Goal: Task Accomplishment & Management: Complete application form

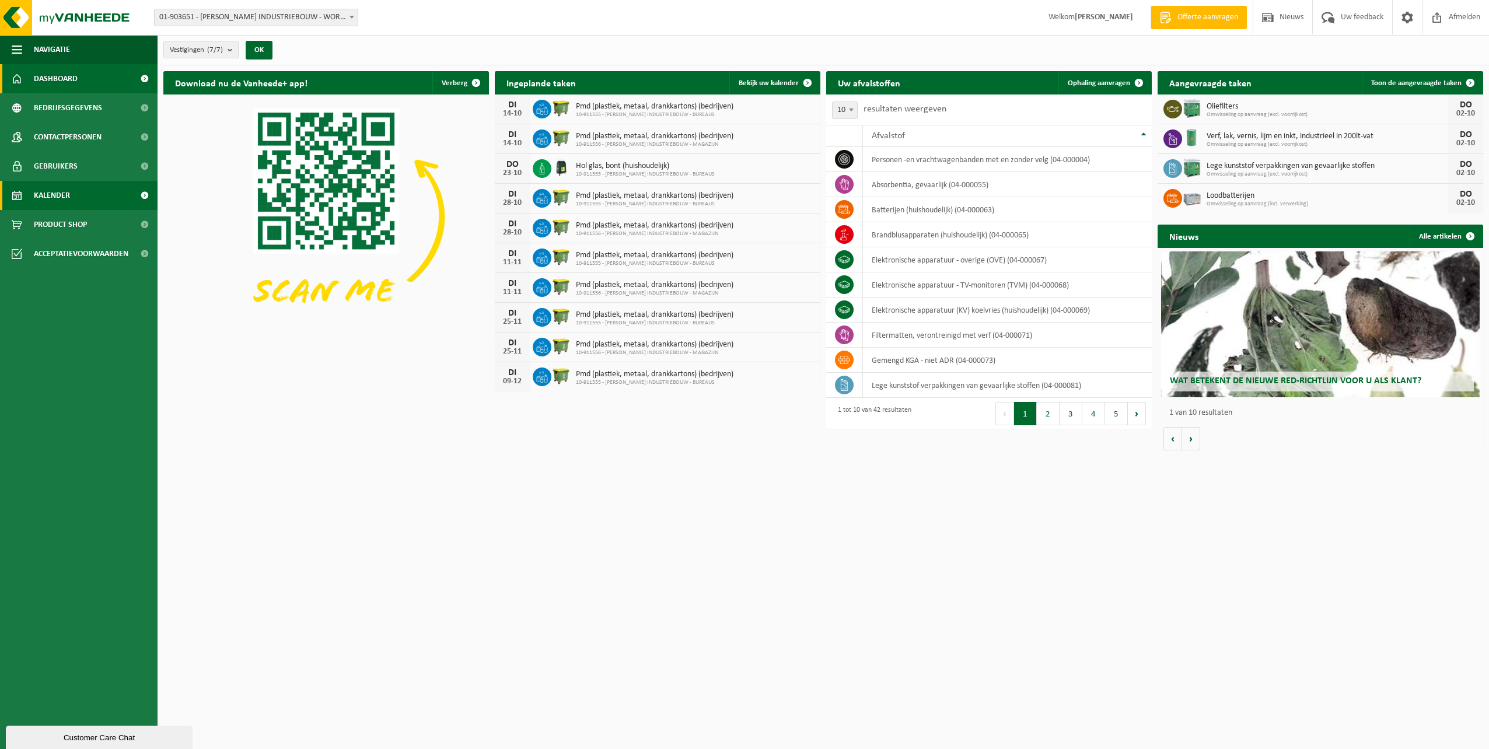
click at [63, 192] on span "Kalender" at bounding box center [52, 195] width 36 height 29
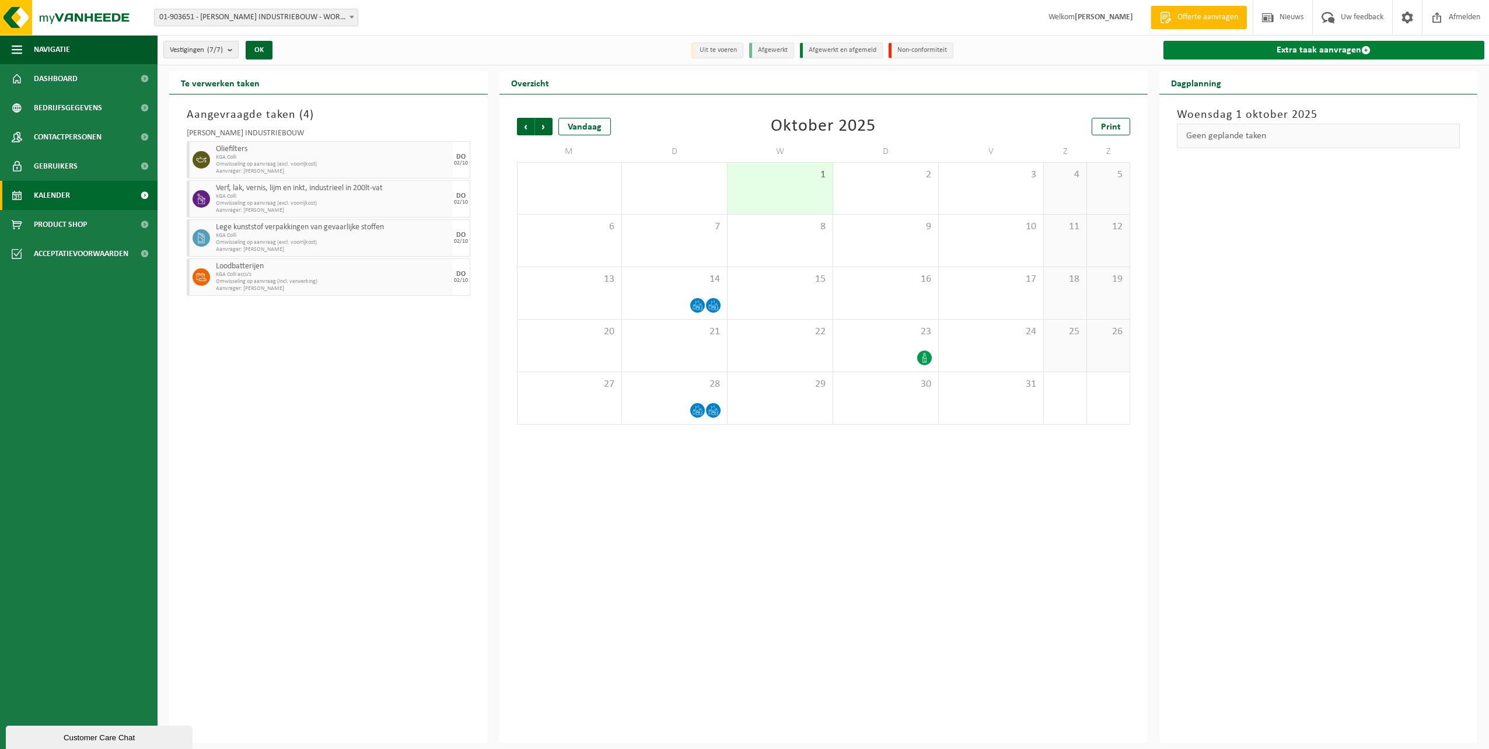
click at [1265, 52] on link "Extra taak aanvragen" at bounding box center [1323, 50] width 321 height 19
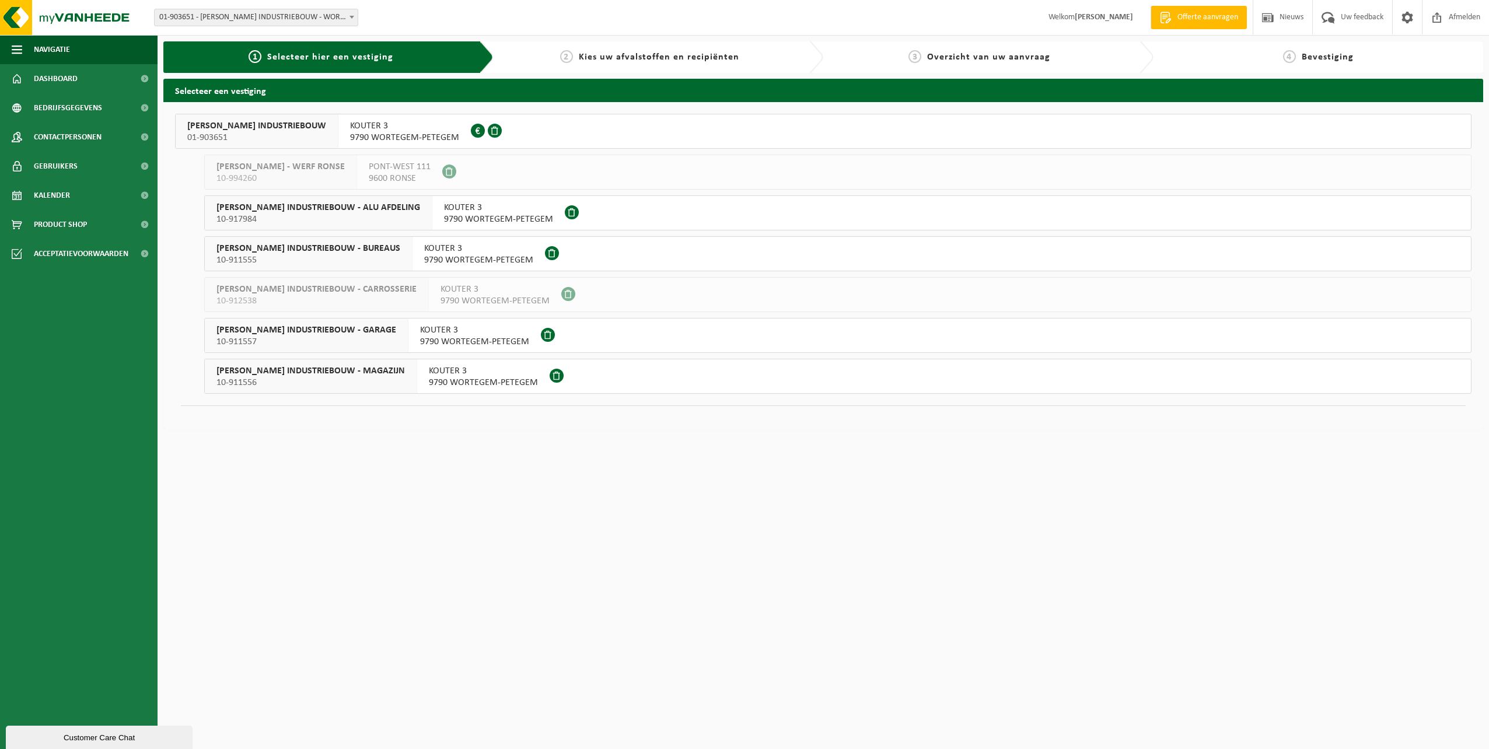
click at [344, 370] on span "WILLY NAESSENS INDUSTRIEBOUW - MAGAZIJN" at bounding box center [310, 371] width 188 height 12
click at [376, 380] on span "10-911556" at bounding box center [310, 383] width 188 height 12
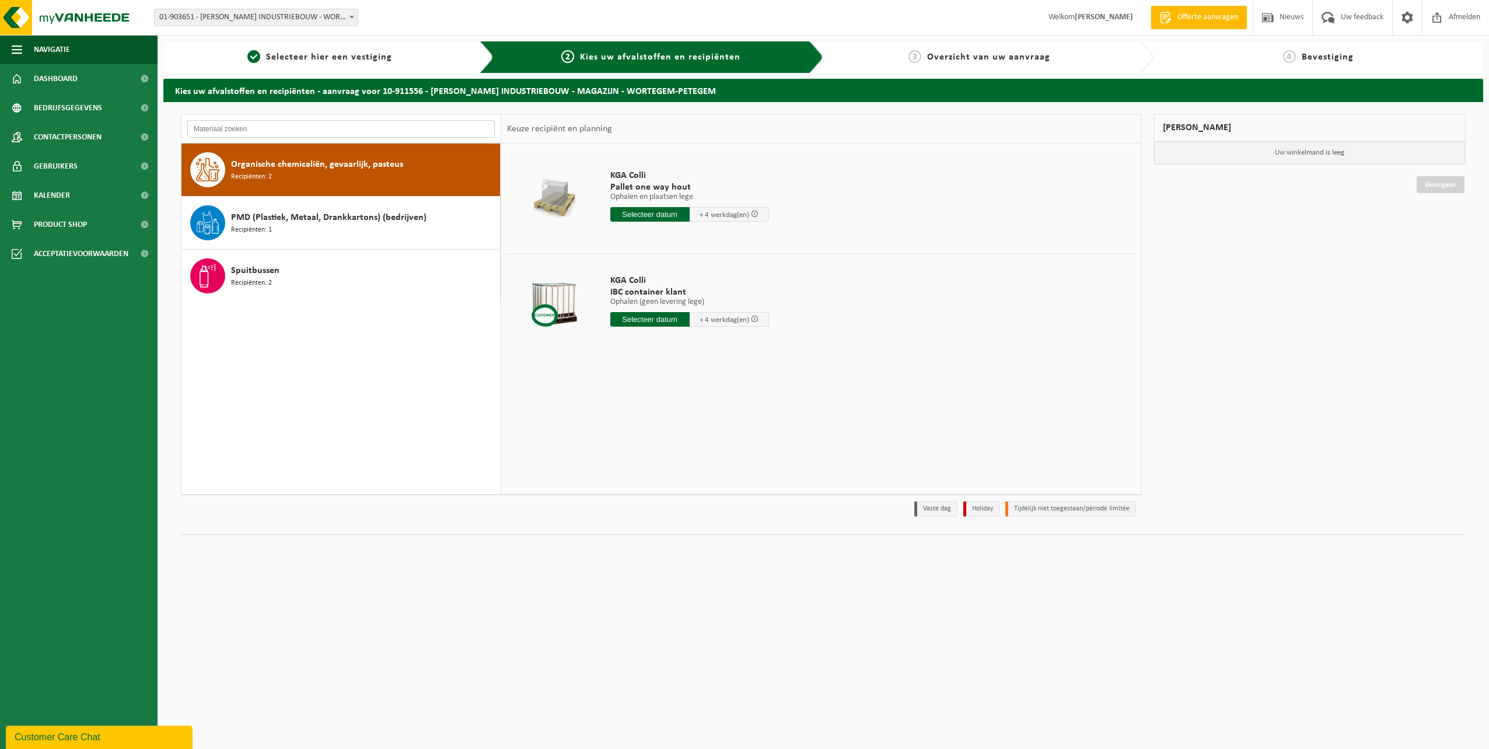
click at [253, 124] on input "text" at bounding box center [340, 128] width 307 height 17
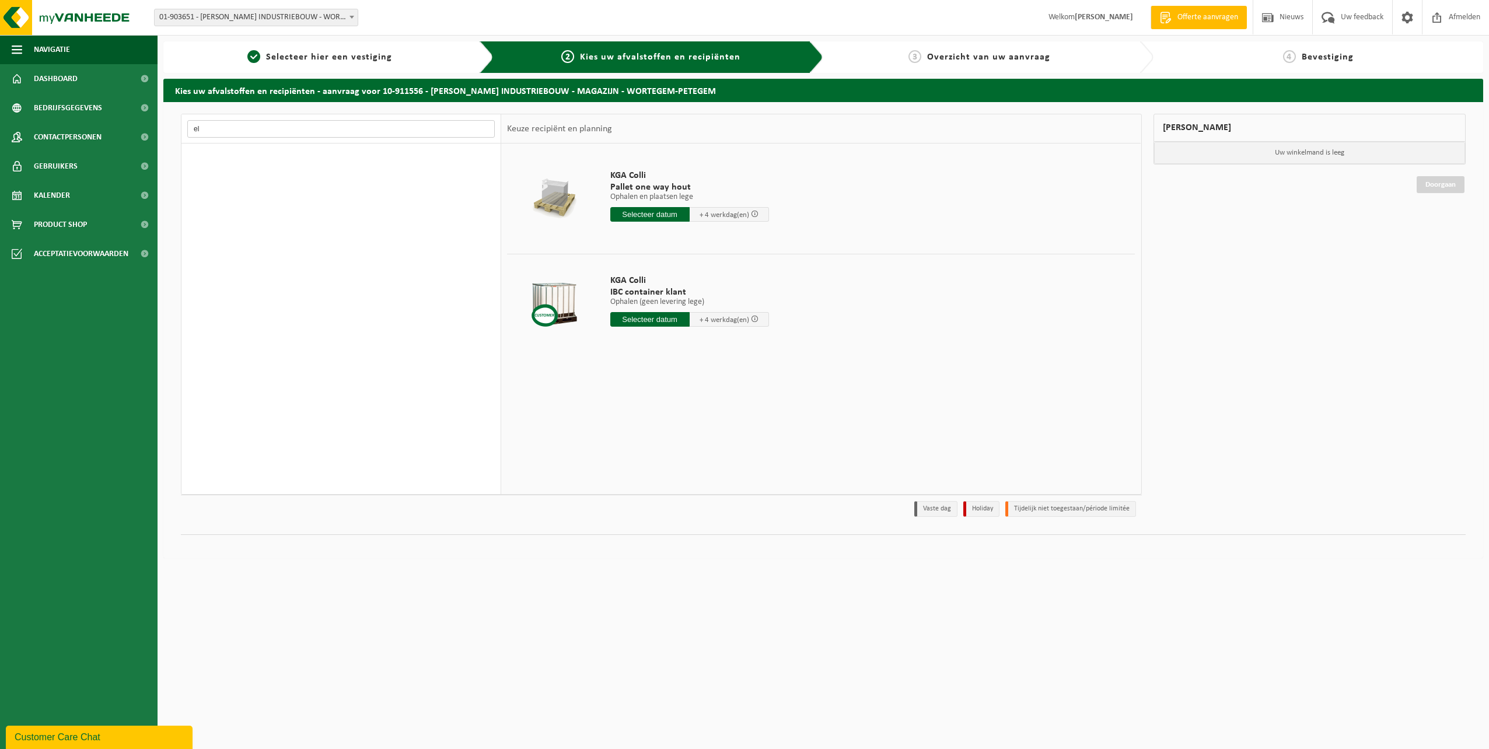
type input "e"
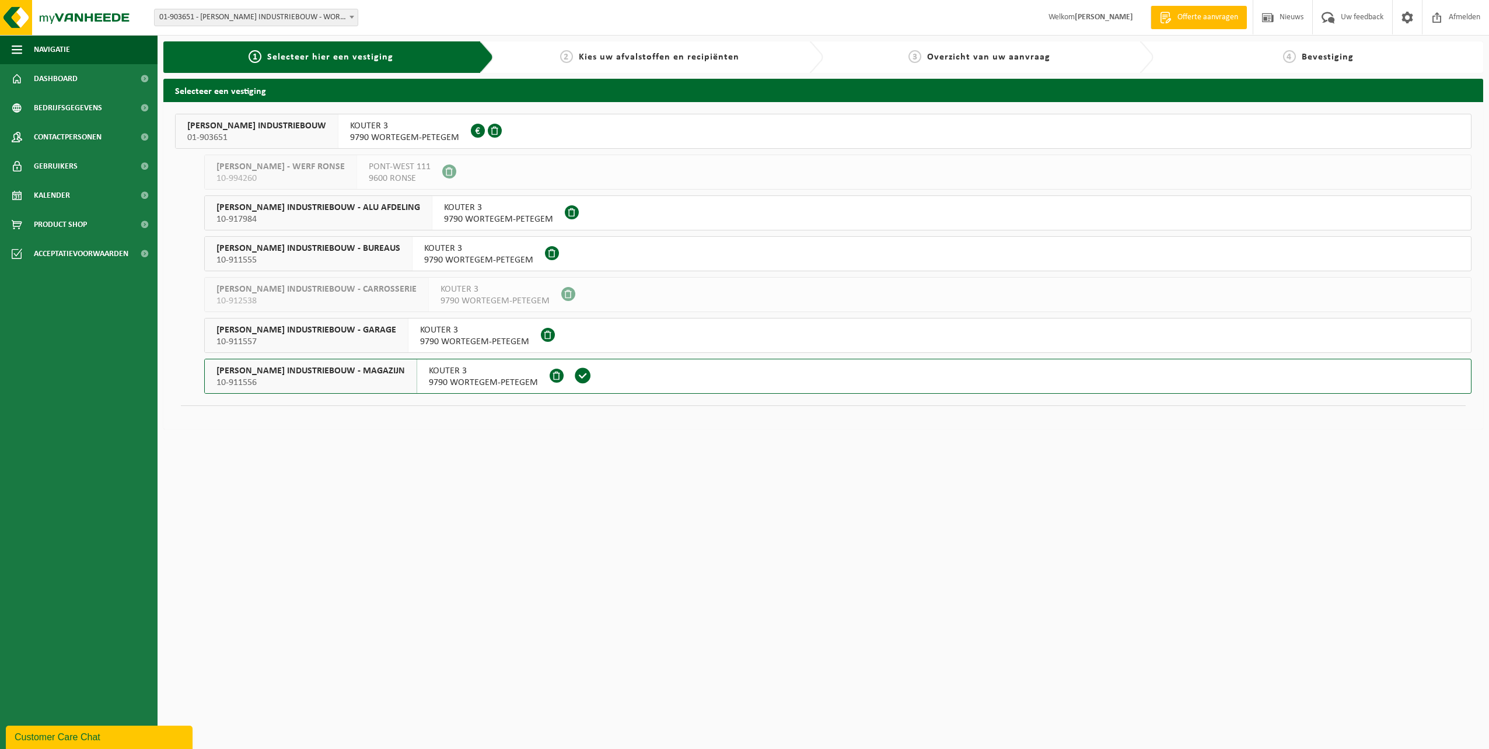
click at [307, 133] on span "01-903651" at bounding box center [256, 138] width 139 height 12
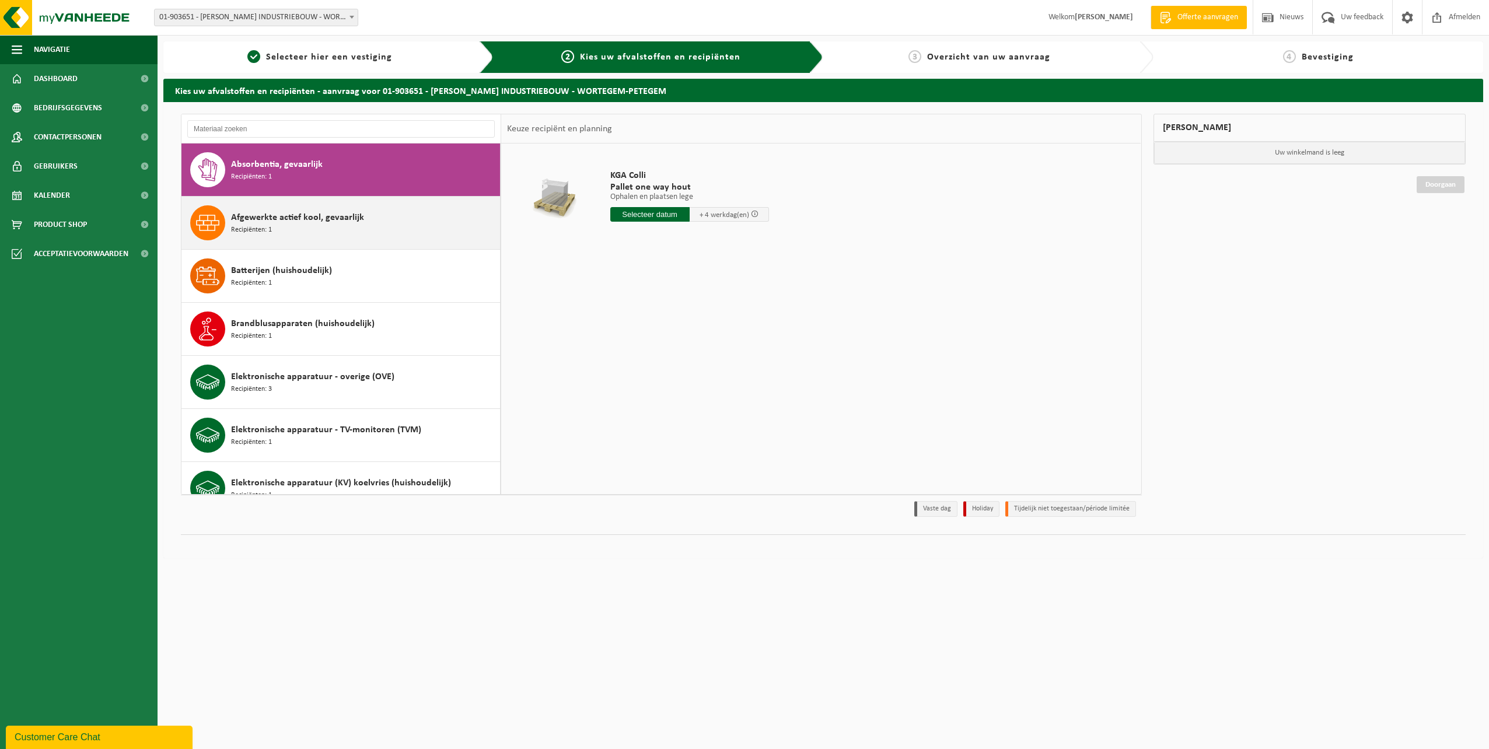
click at [351, 225] on div "Afgewerkte actief kool, gevaarlijk Recipiënten: 1" at bounding box center [364, 222] width 266 height 35
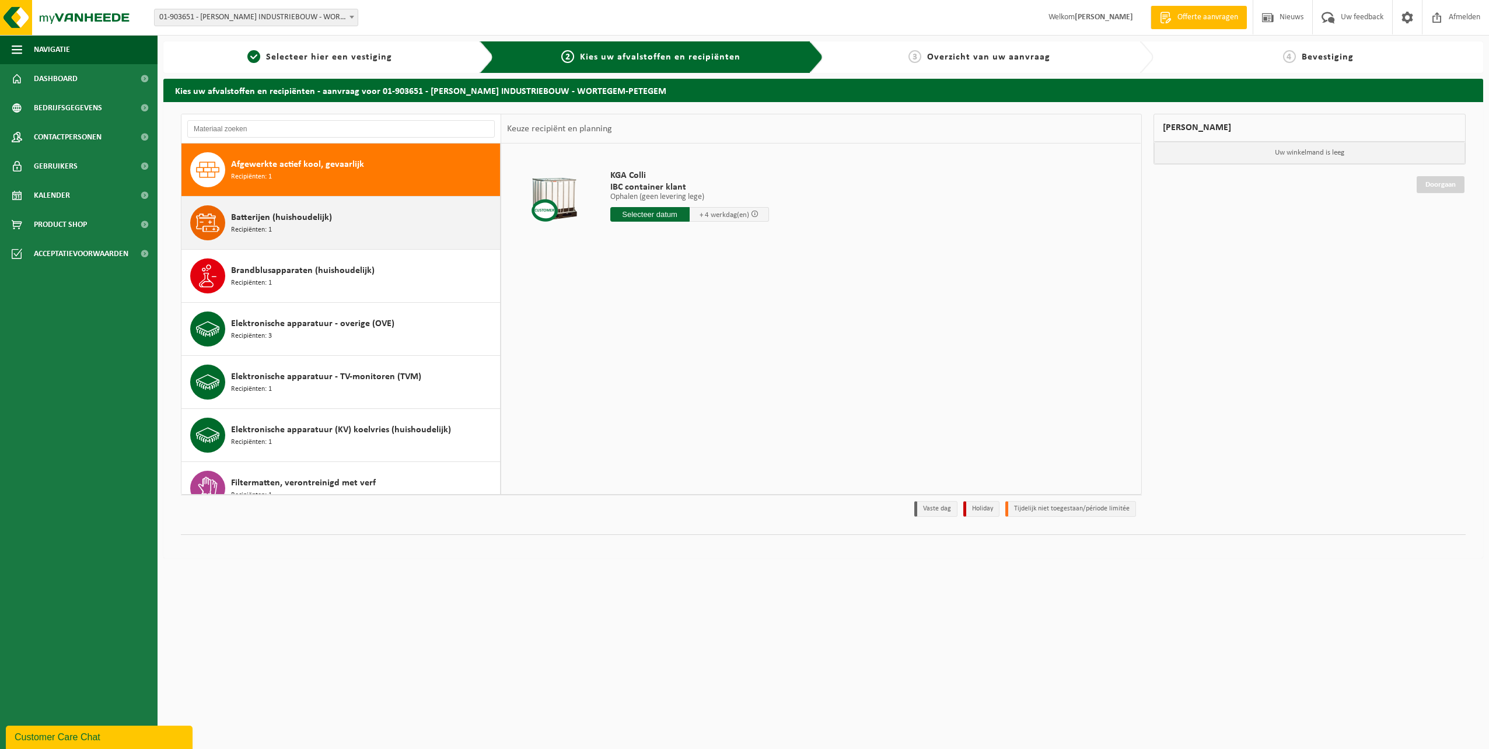
click at [349, 216] on div "Batterijen (huishoudelijk) Recipiënten: 1" at bounding box center [364, 222] width 266 height 35
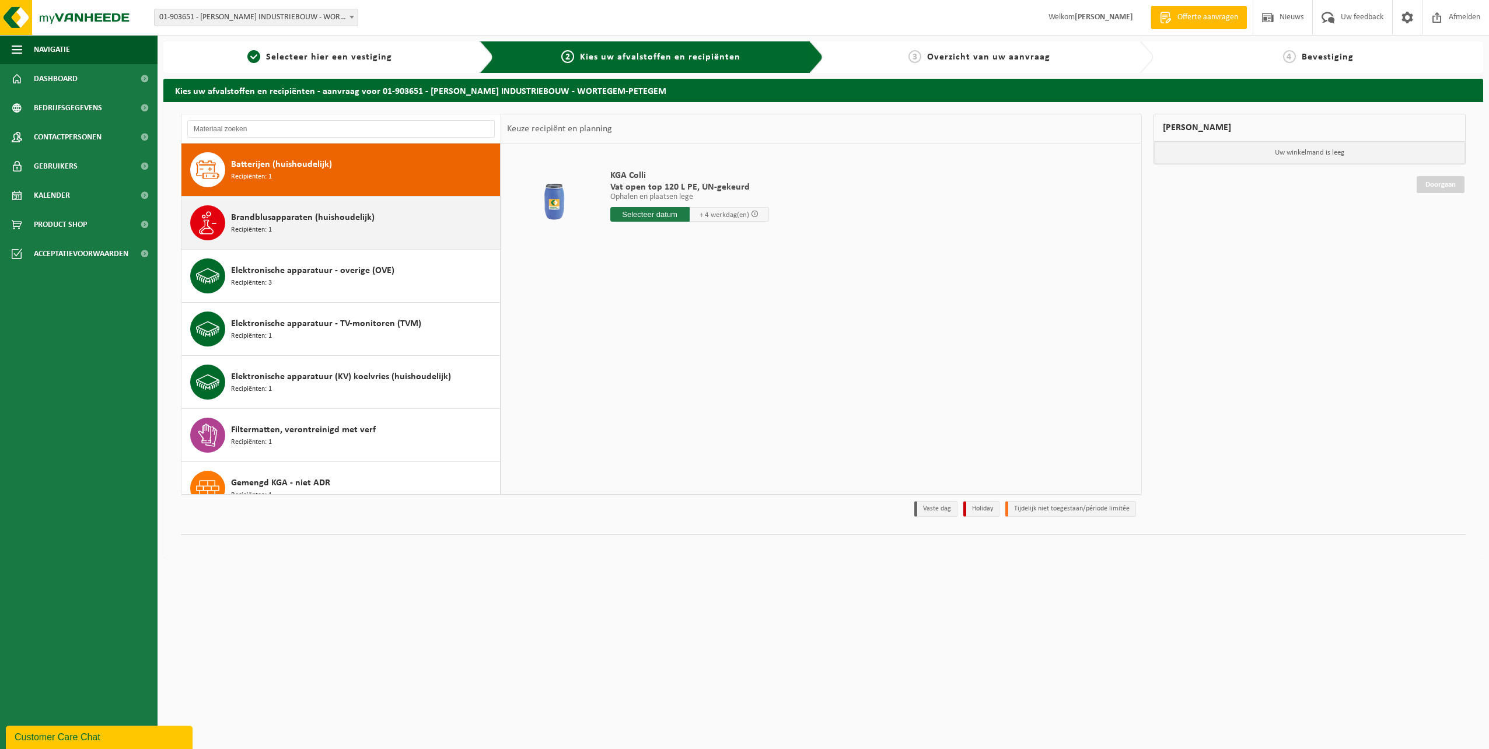
click at [353, 232] on div "Brandblusapparaten (huishoudelijk) Recipiënten: 1" at bounding box center [364, 222] width 266 height 35
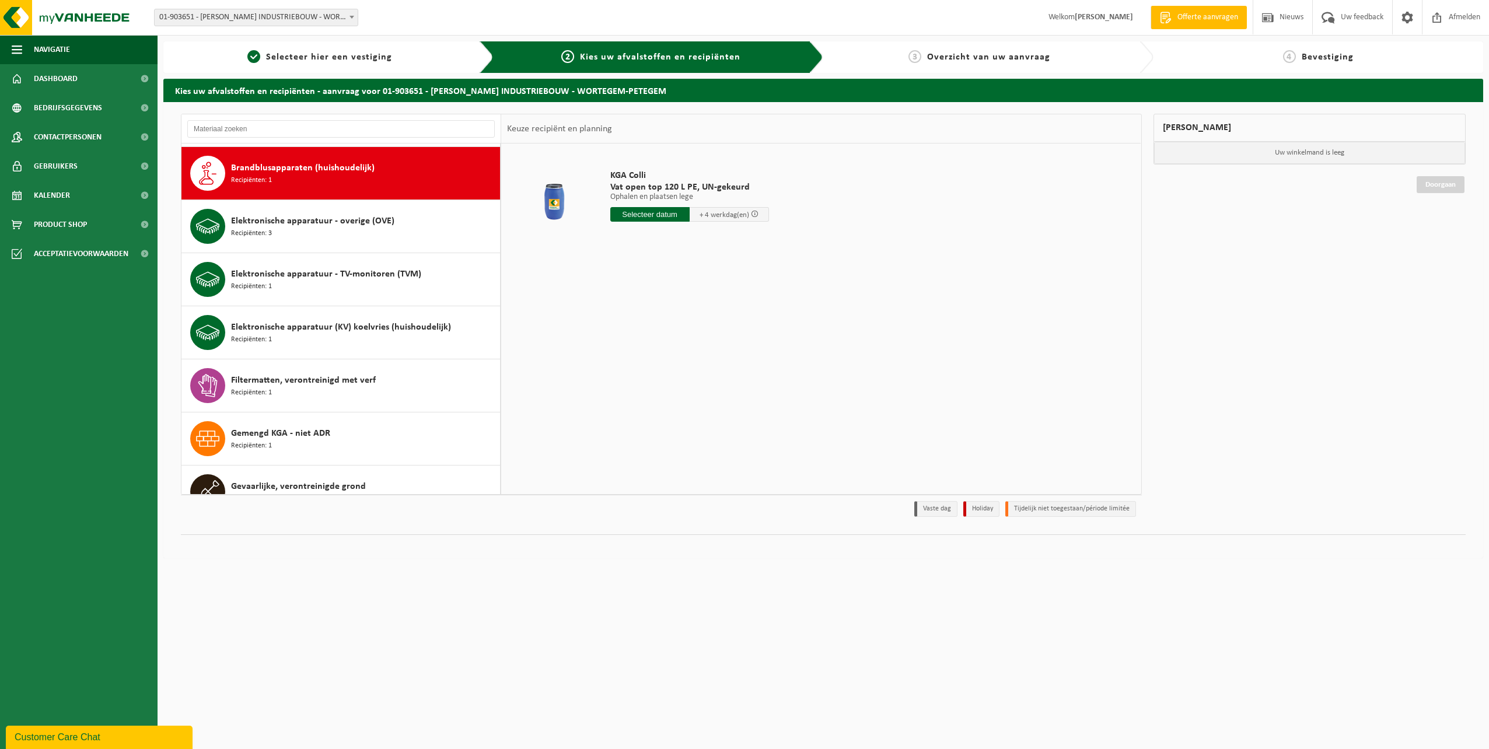
scroll to position [159, 0]
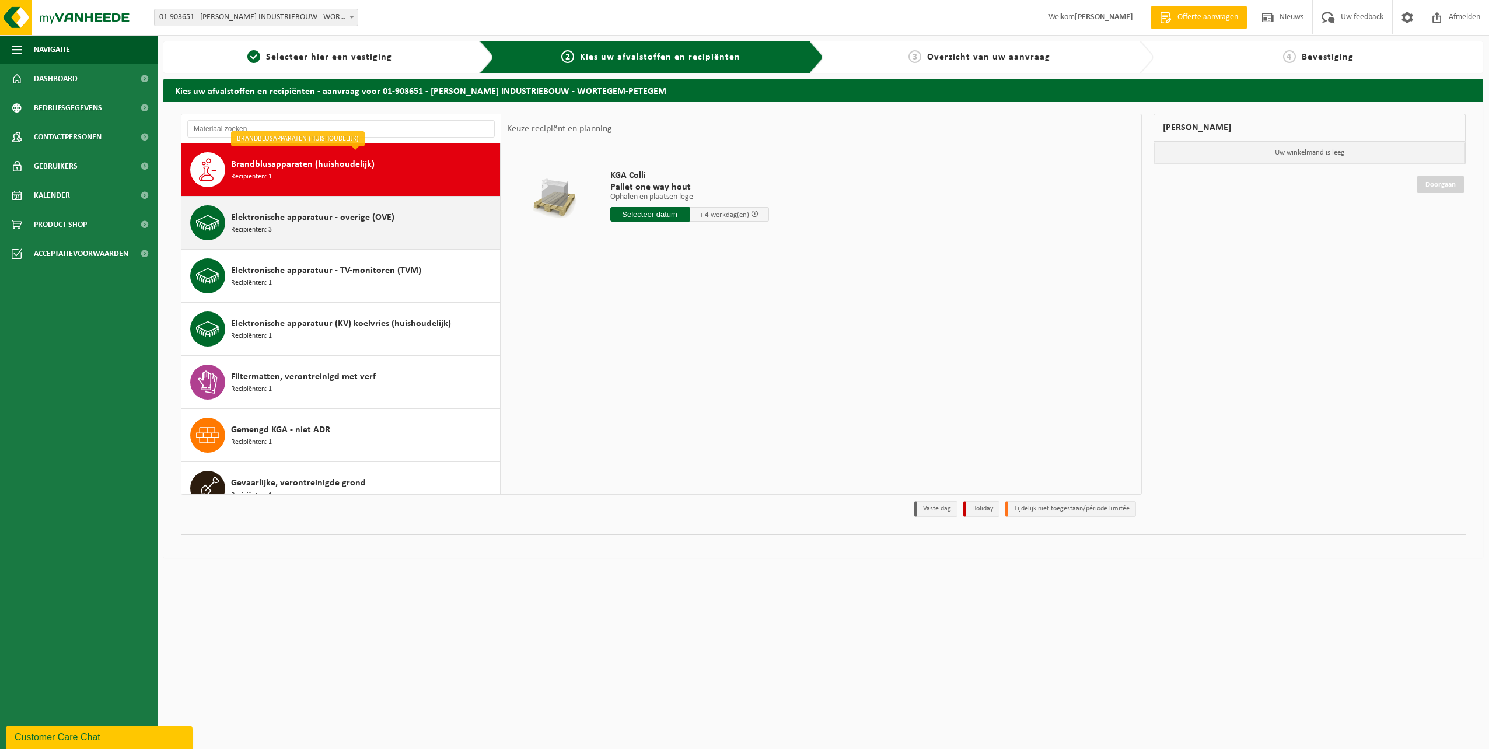
click at [362, 228] on div "Elektronische apparatuur - overige (OVE) Recipiënten: 3" at bounding box center [364, 222] width 266 height 35
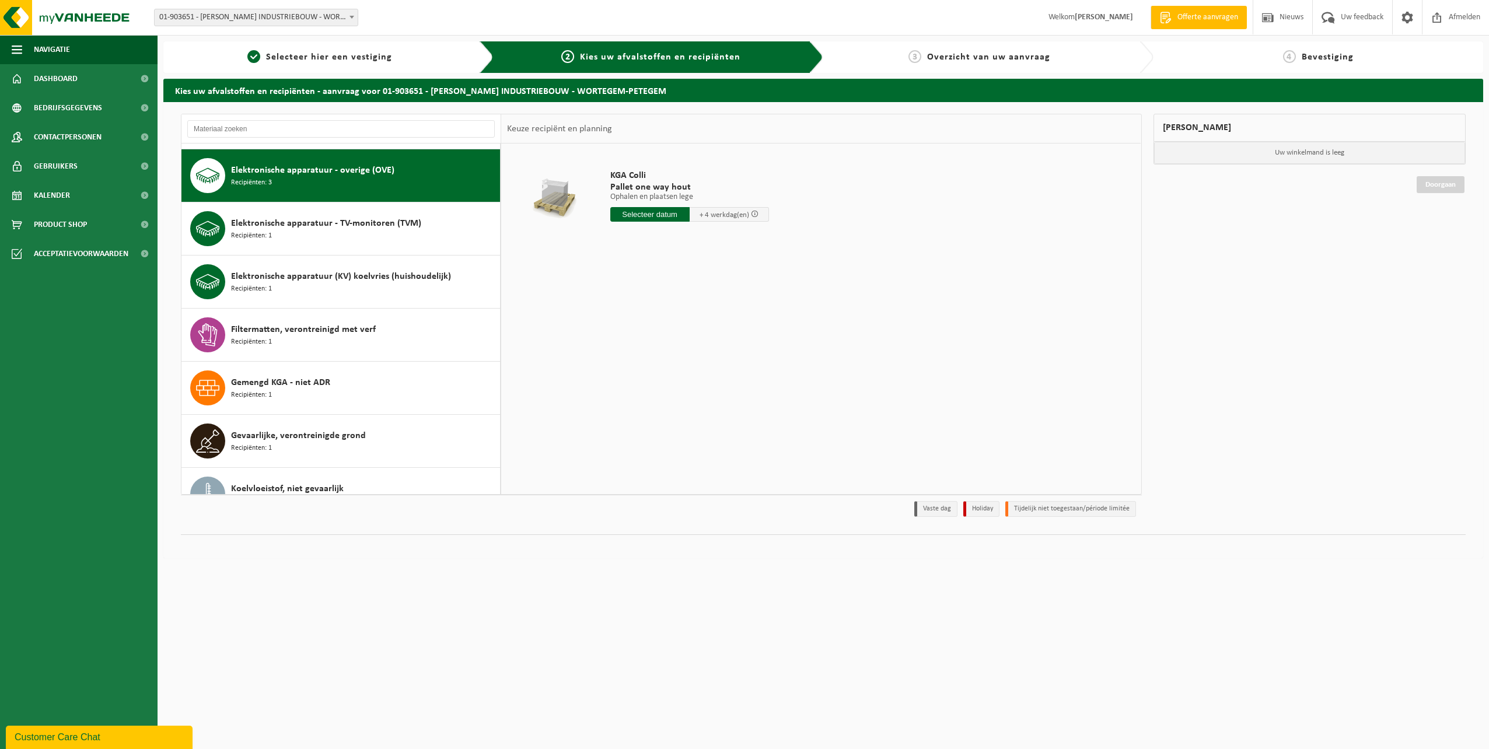
scroll to position [212, 0]
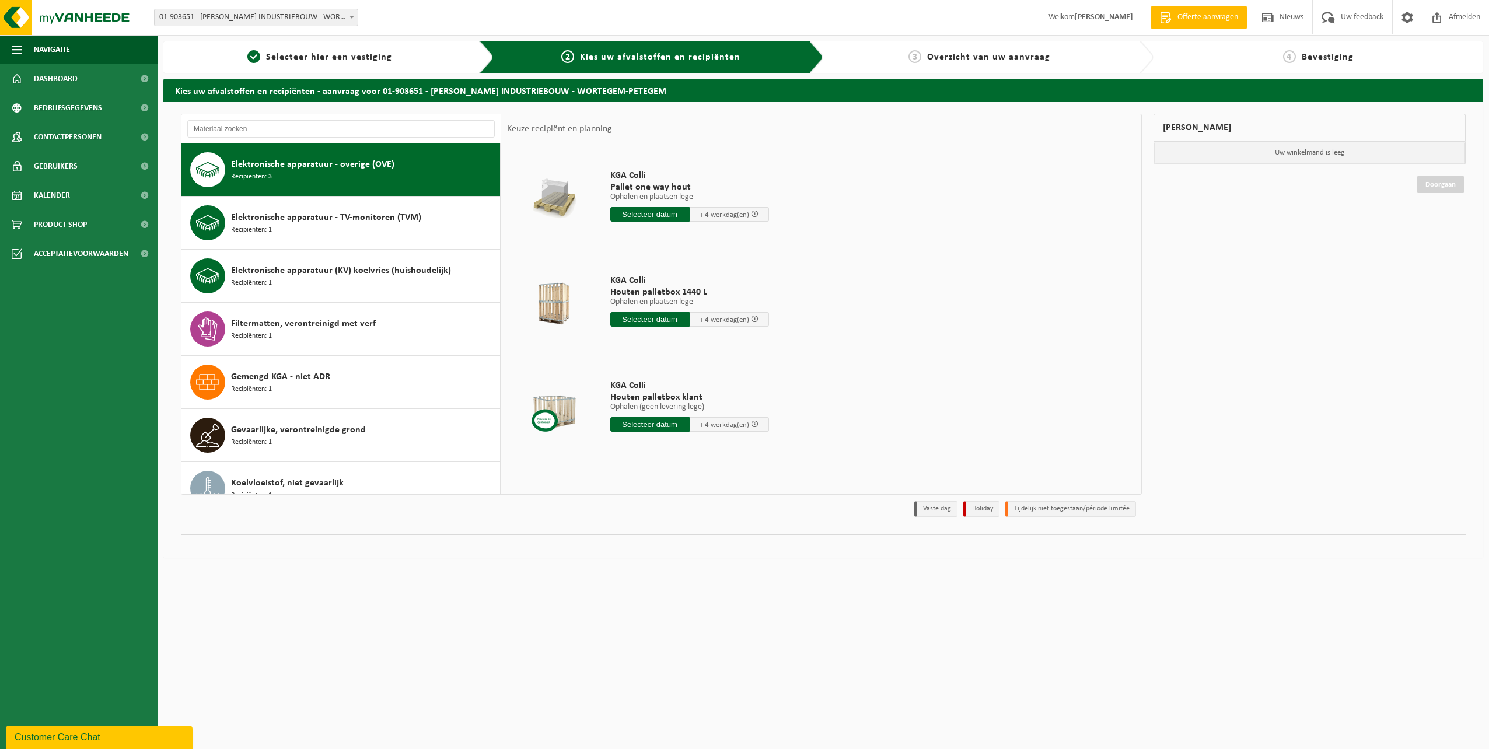
click at [677, 426] on input "text" at bounding box center [649, 424] width 79 height 15
click at [704, 493] on div "3" at bounding box center [702, 490] width 20 height 19
type input "Van 2025-10-03"
drag, startPoint x: 664, startPoint y: 445, endPoint x: 613, endPoint y: 447, distance: 51.4
click at [613, 447] on input "1" at bounding box center [645, 445] width 70 height 15
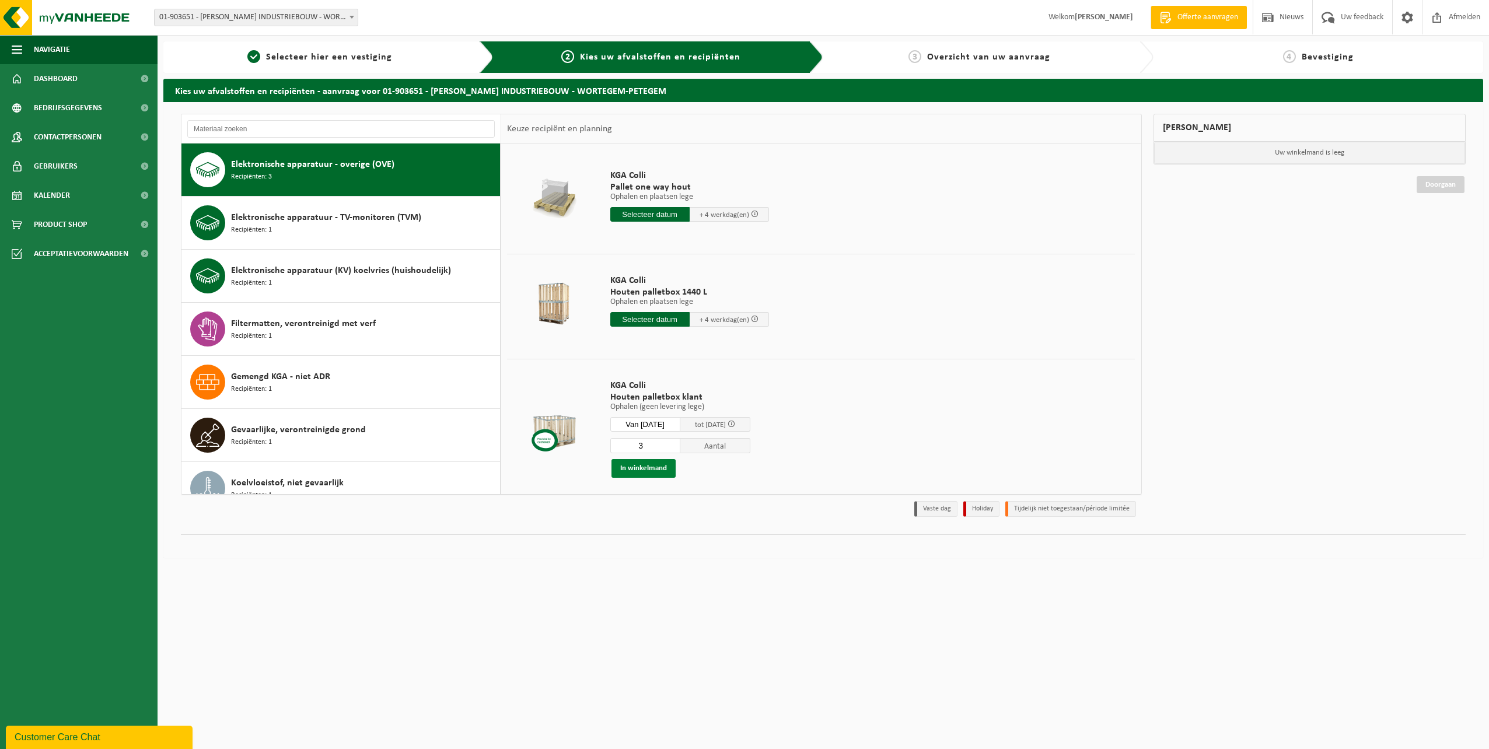
type input "3"
click at [627, 463] on button "In winkelmand" at bounding box center [643, 468] width 64 height 19
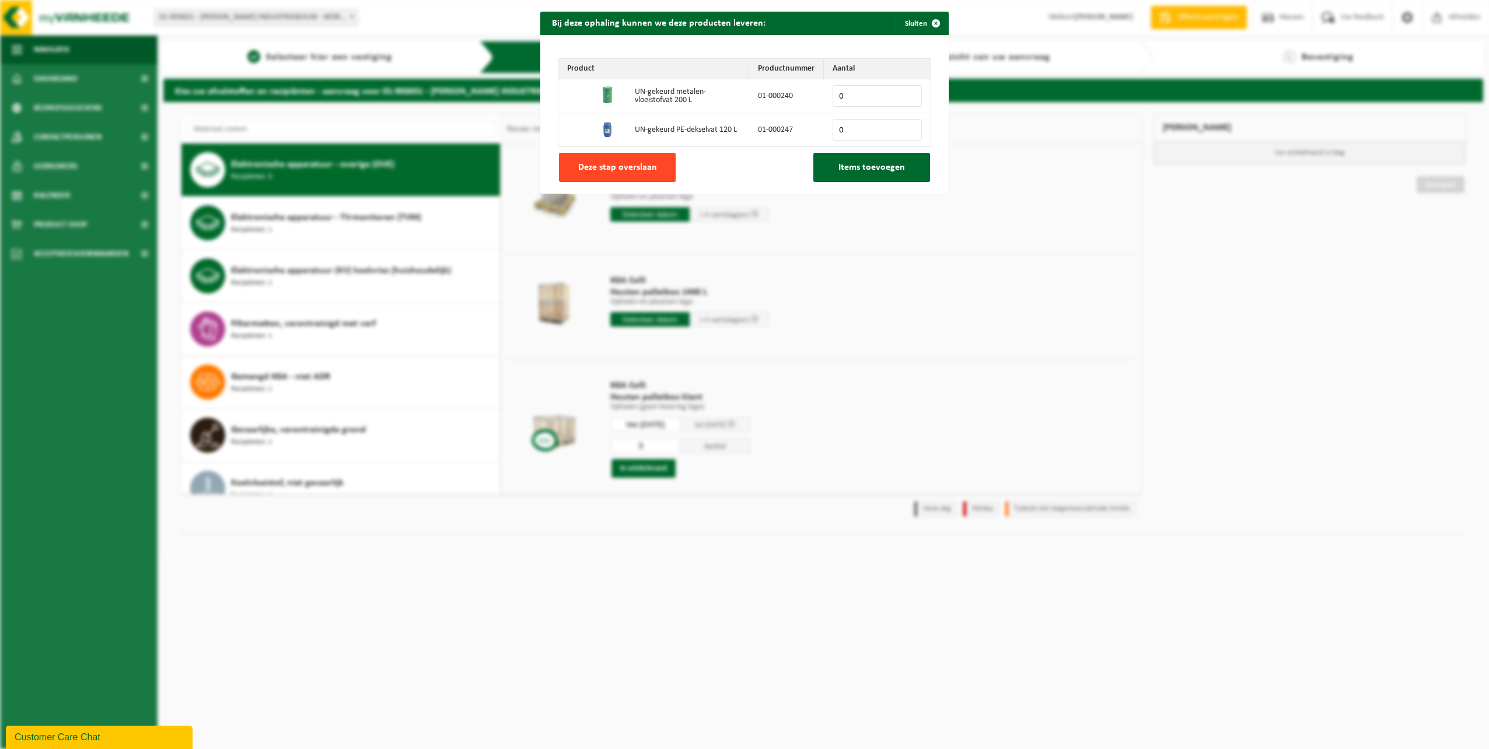
click at [628, 165] on span "Deze stap overslaan" at bounding box center [617, 167] width 79 height 9
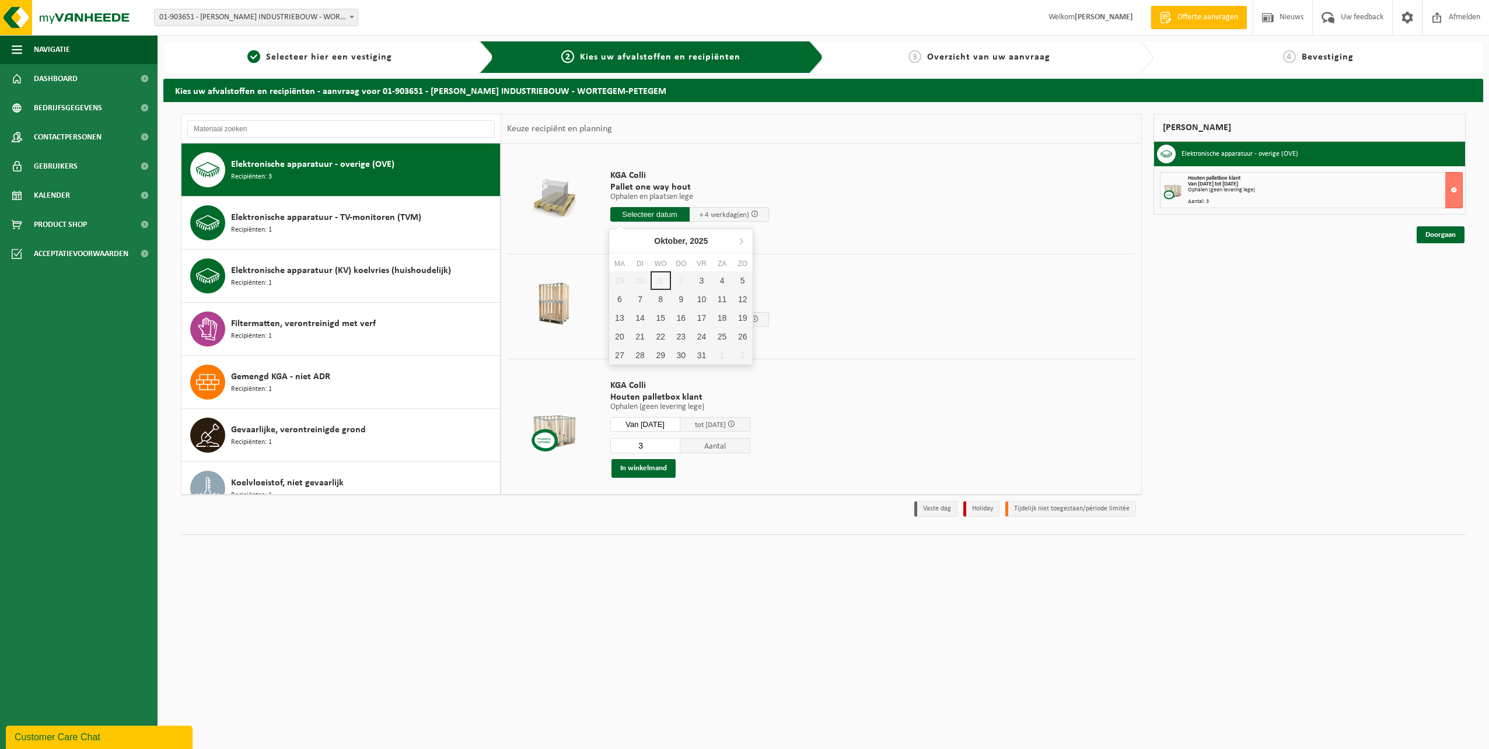
click at [630, 211] on input "text" at bounding box center [649, 214] width 79 height 15
click at [698, 282] on div "3" at bounding box center [701, 280] width 20 height 19
type input "Van 2025-10-03"
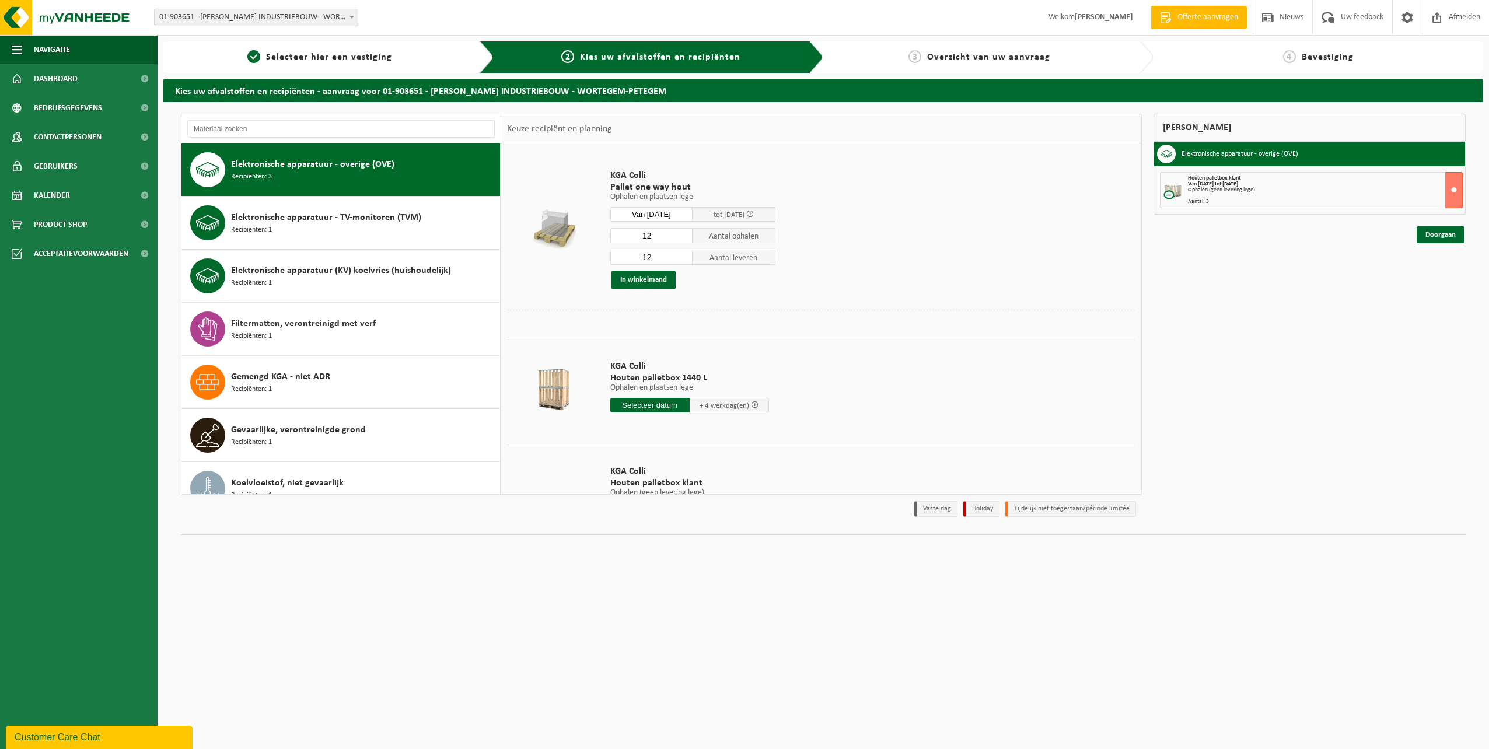
drag, startPoint x: 653, startPoint y: 237, endPoint x: 622, endPoint y: 241, distance: 30.6
click at [622, 241] on input "12" at bounding box center [651, 235] width 83 height 15
type input "1"
drag, startPoint x: 651, startPoint y: 258, endPoint x: 639, endPoint y: 261, distance: 12.6
click at [639, 261] on input "12" at bounding box center [651, 257] width 83 height 15
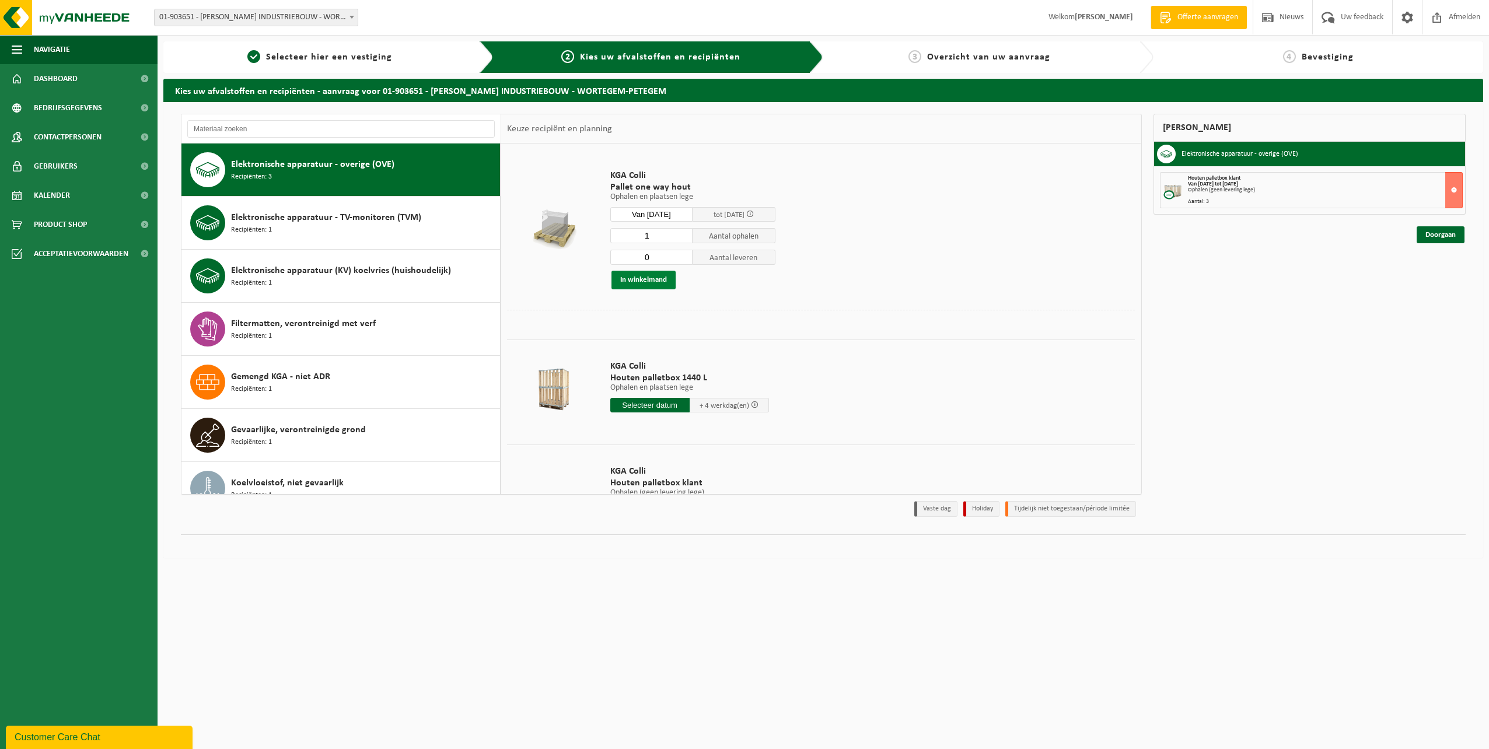
type input "0"
click at [638, 278] on button "In winkelmand" at bounding box center [643, 280] width 64 height 19
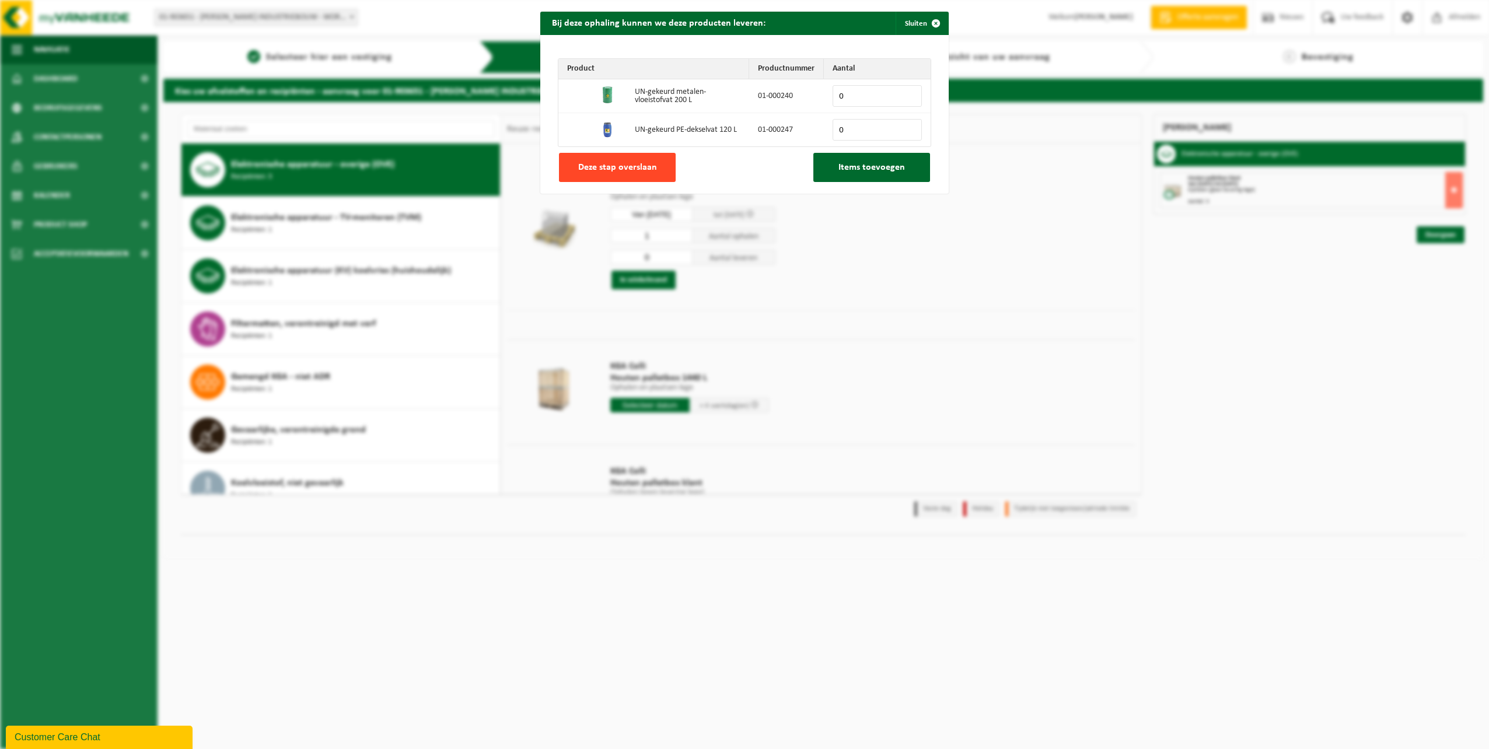
click at [613, 173] on button "Deze stap overslaan" at bounding box center [617, 167] width 117 height 29
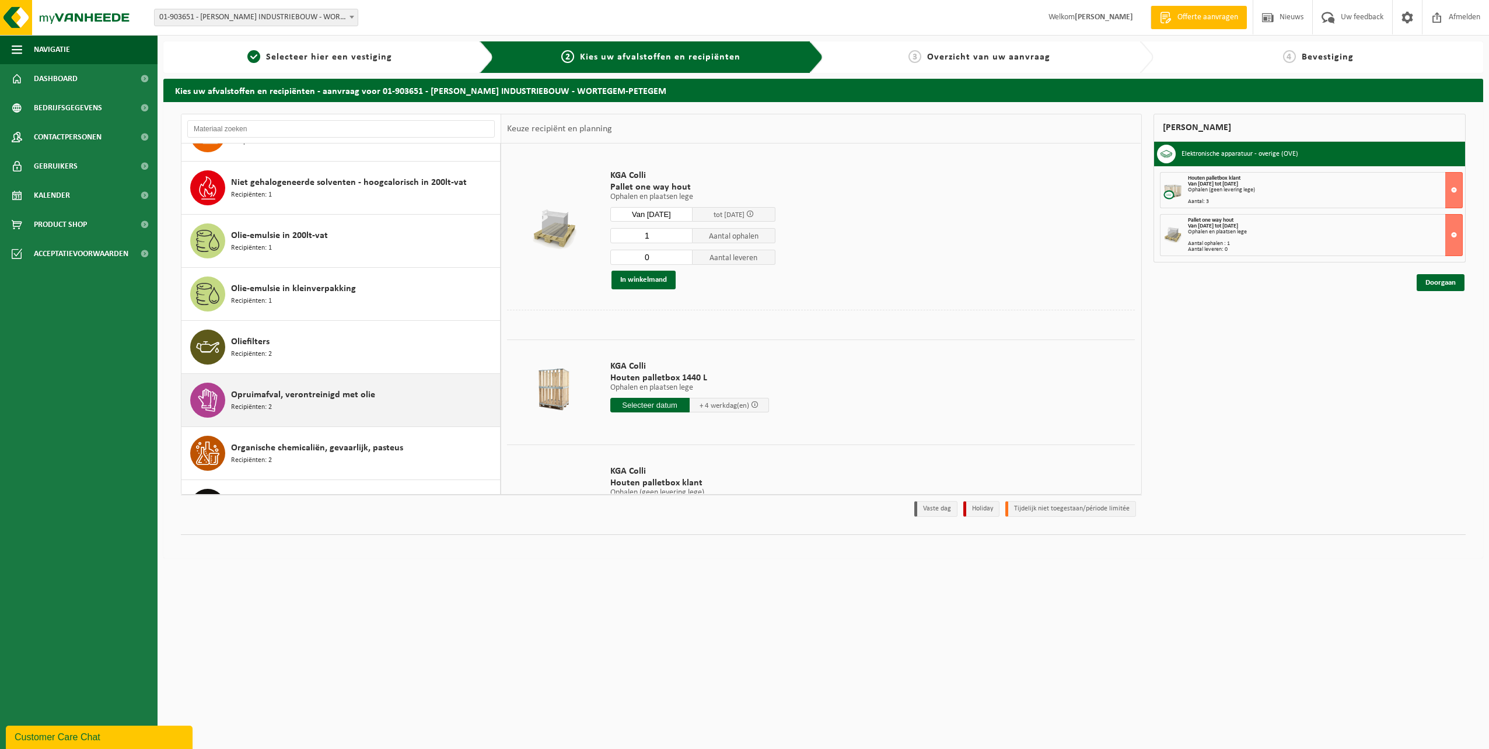
scroll to position [912, 0]
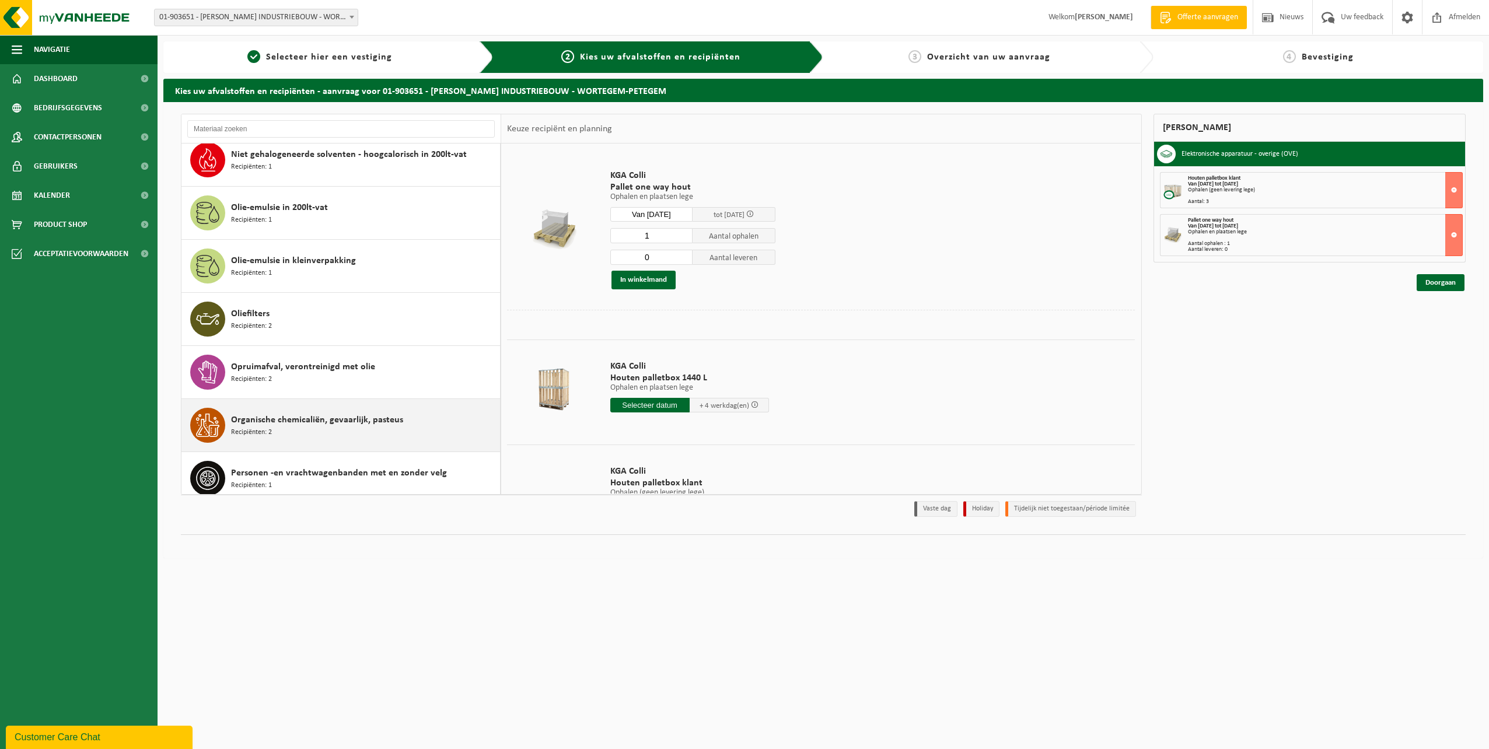
click at [397, 429] on div "Organische chemicaliën, gevaarlijk, pasteus Recipiënten: 2" at bounding box center [364, 425] width 266 height 35
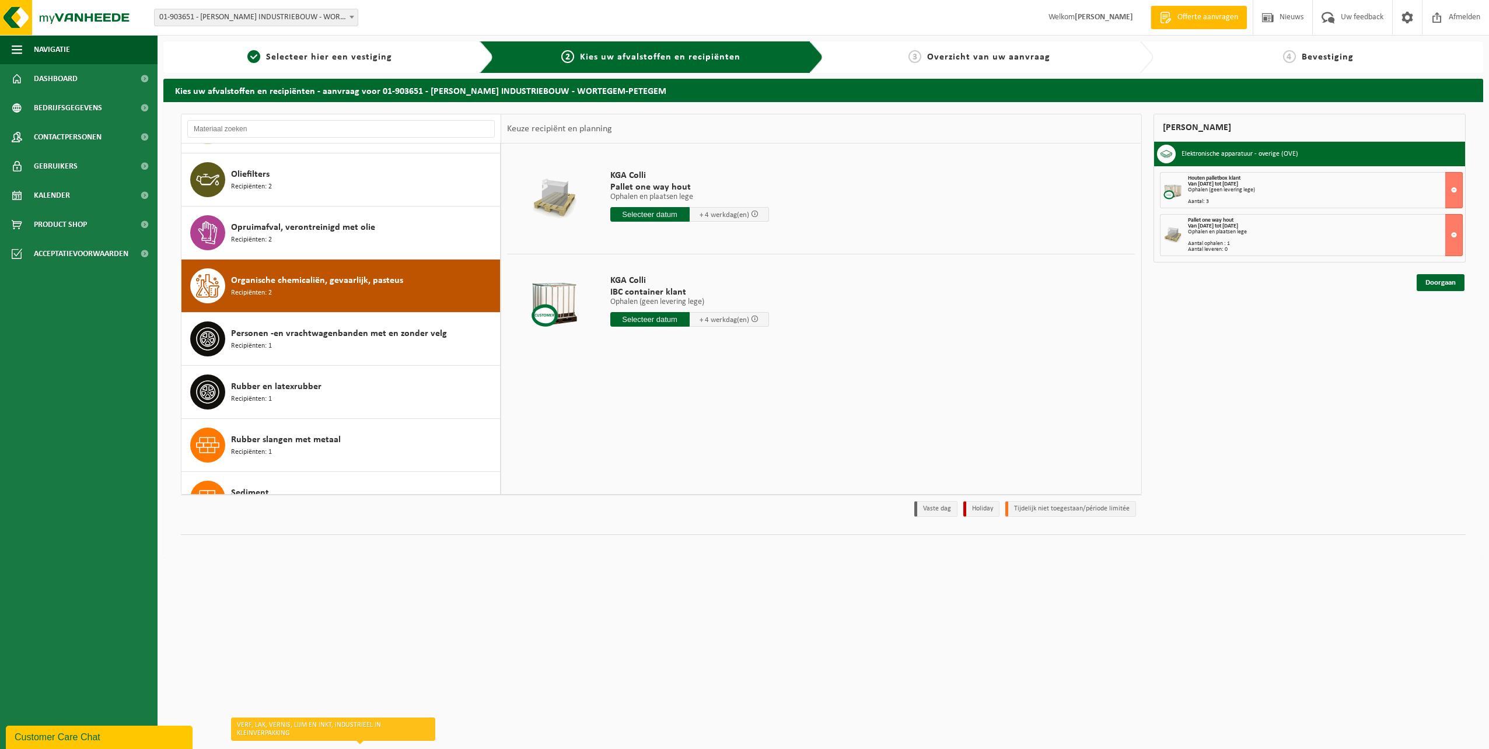
scroll to position [1051, 0]
click at [652, 213] on input "text" at bounding box center [649, 214] width 79 height 15
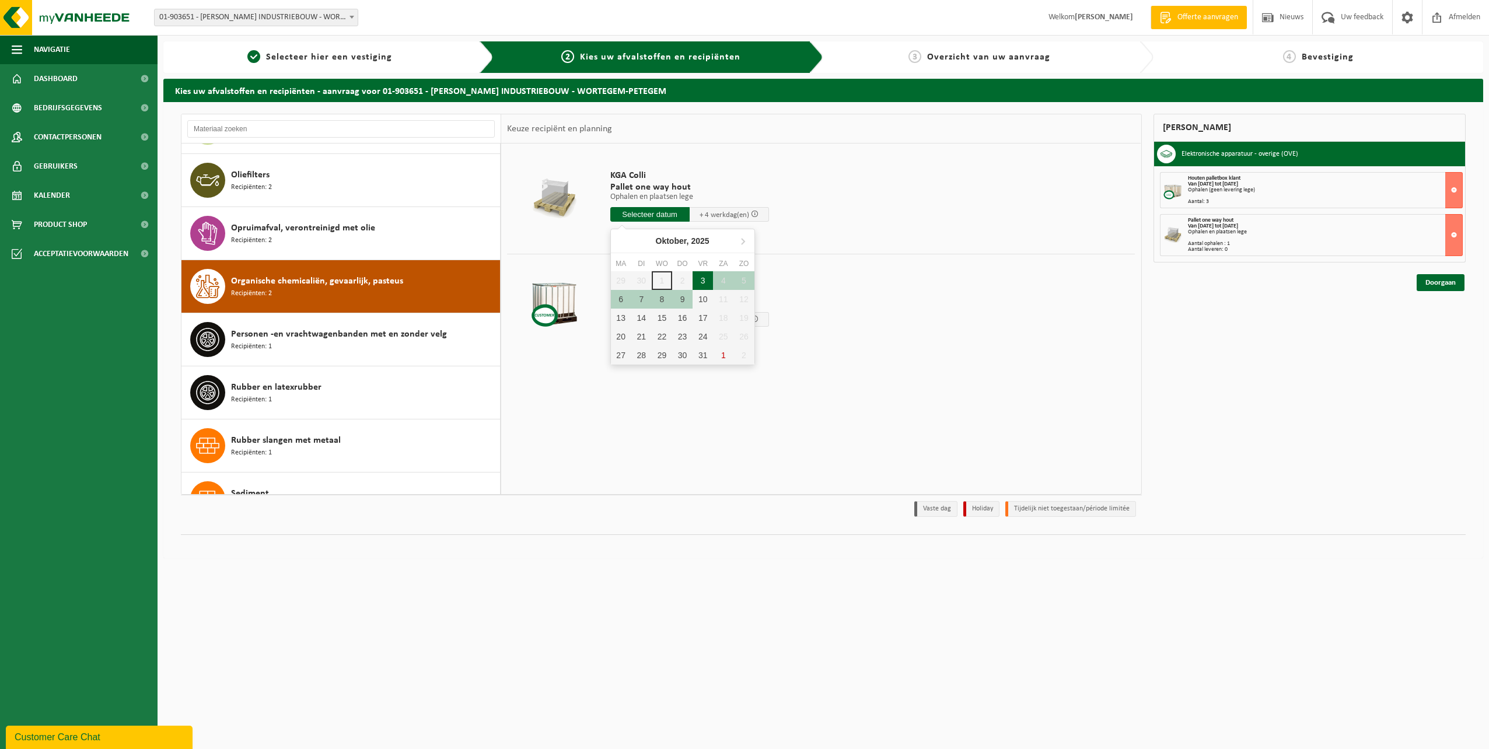
click at [700, 280] on div "3" at bounding box center [702, 280] width 20 height 19
type input "Van 2025-10-03"
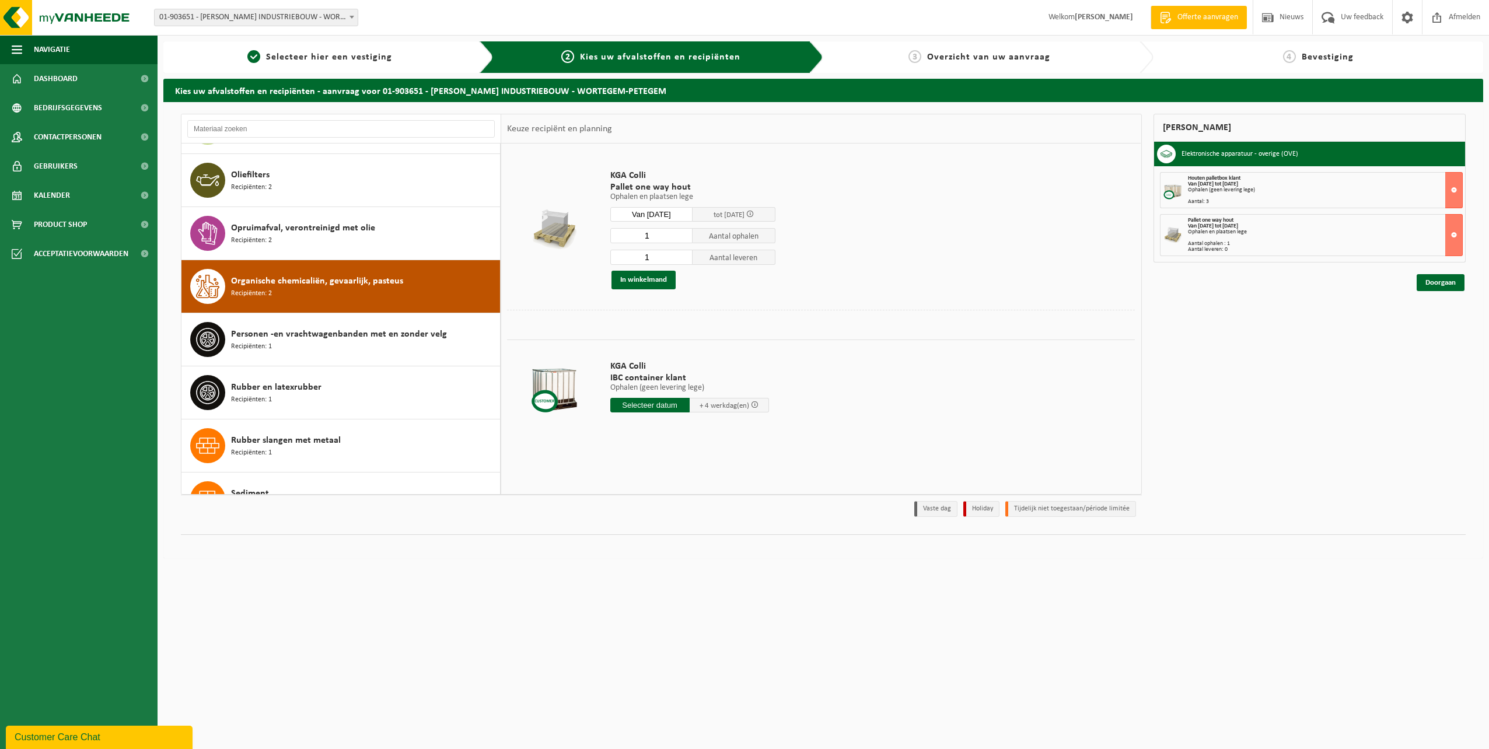
drag, startPoint x: 660, startPoint y: 258, endPoint x: 587, endPoint y: 260, distance: 73.5
click at [587, 260] on tr "KGA Colli Pallet one way hout Ophalen en plaatsen lege Ophalen en plaatsen lege…" at bounding box center [821, 229] width 628 height 160
type input "0"
click at [632, 281] on button "In winkelmand" at bounding box center [643, 280] width 64 height 19
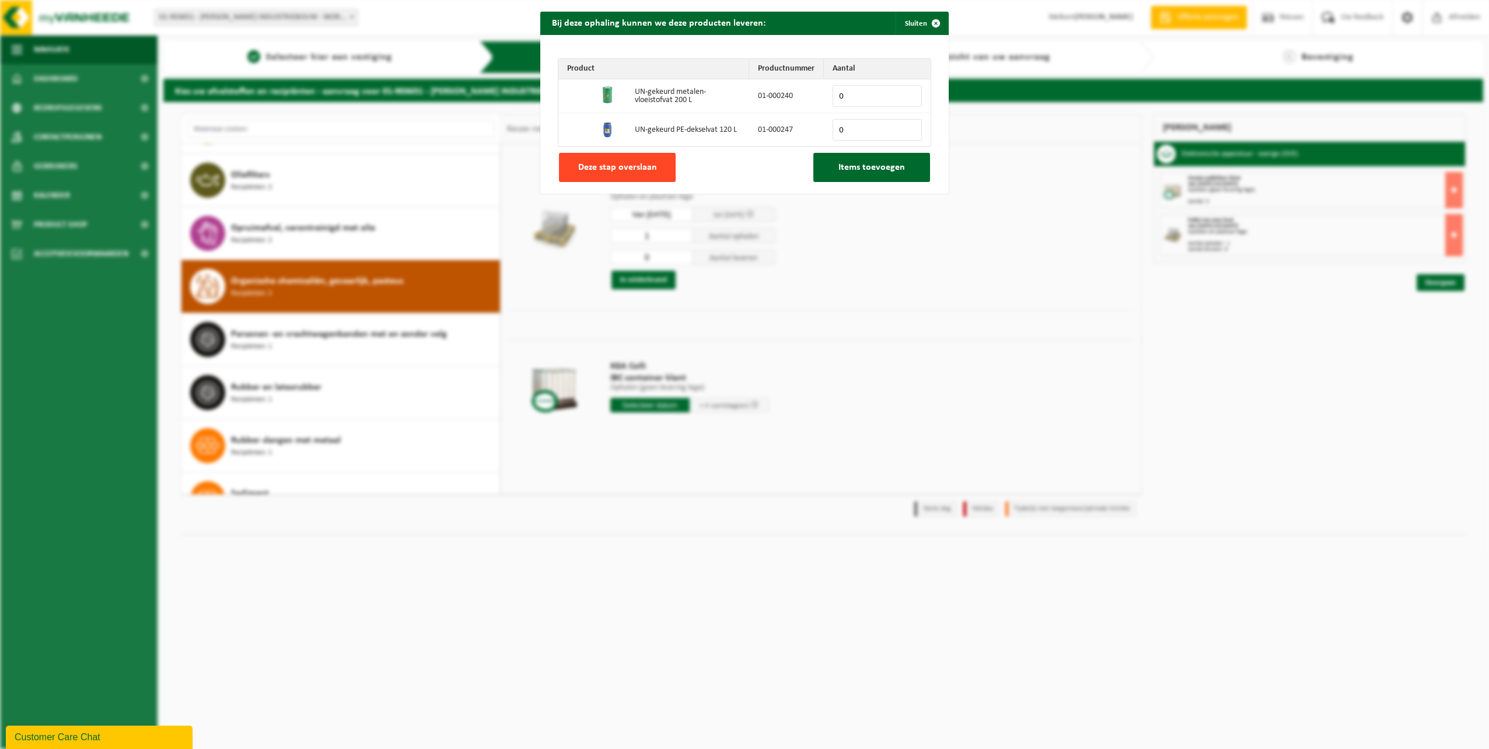
click at [638, 174] on button "Deze stap overslaan" at bounding box center [617, 167] width 117 height 29
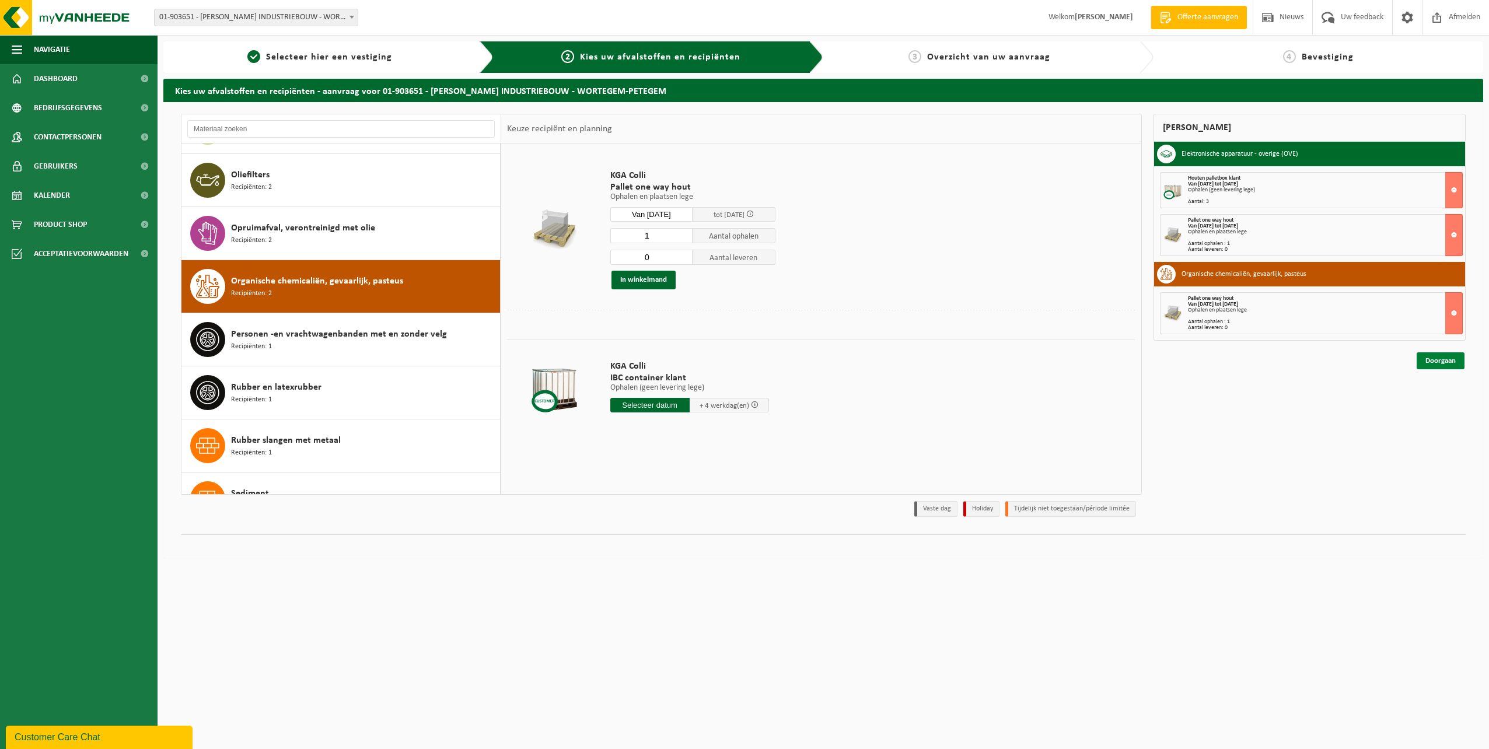
click at [1430, 365] on link "Doorgaan" at bounding box center [1440, 360] width 48 height 17
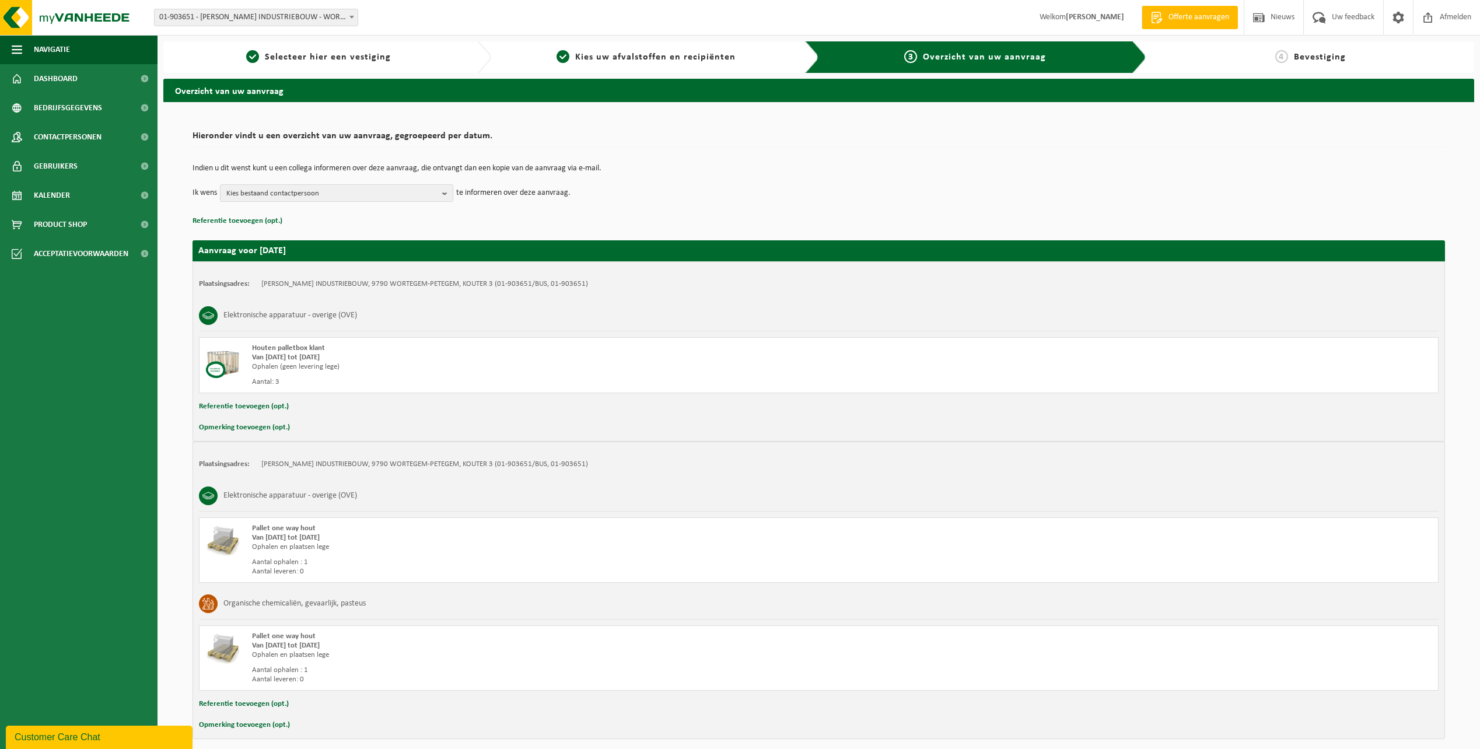
scroll to position [49, 0]
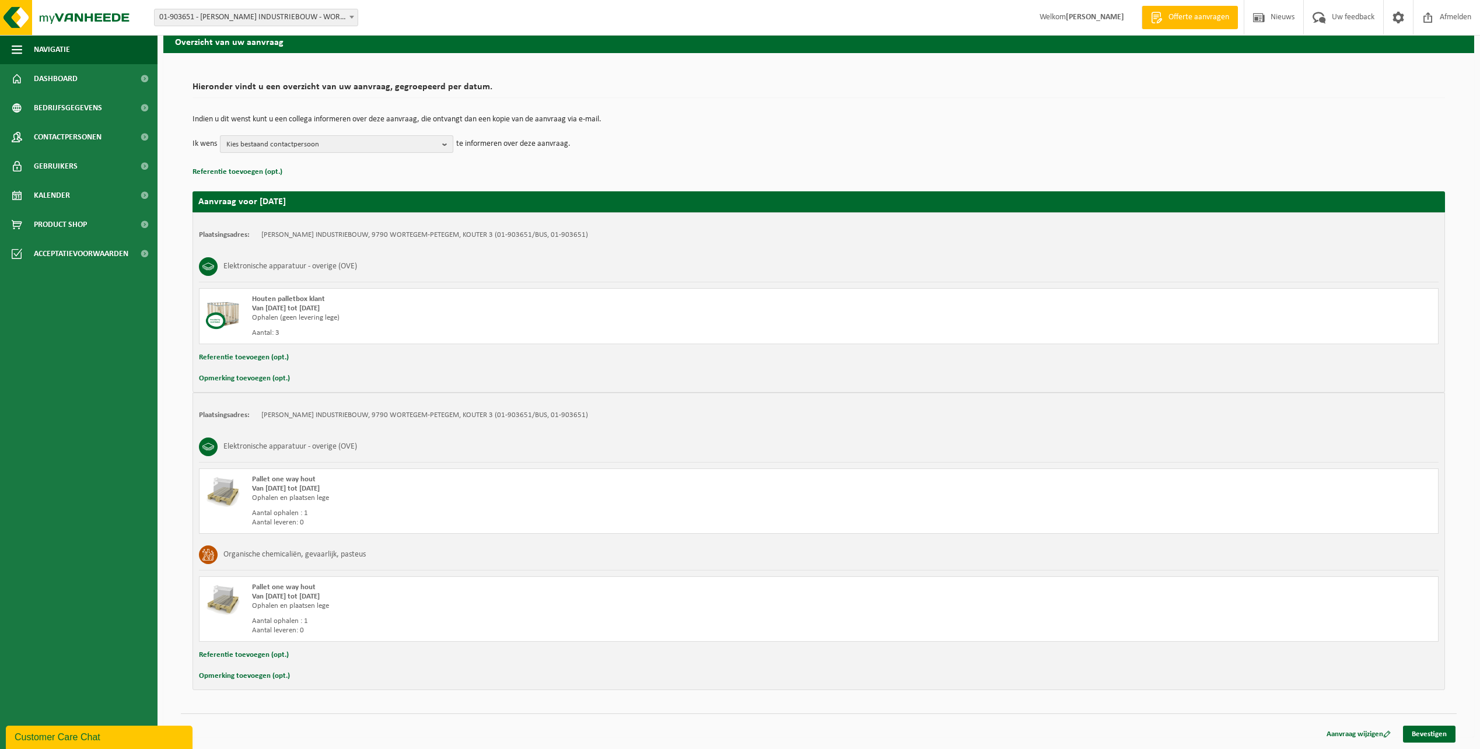
click at [422, 146] on span "Kies bestaand contactpersoon" at bounding box center [331, 144] width 211 height 17
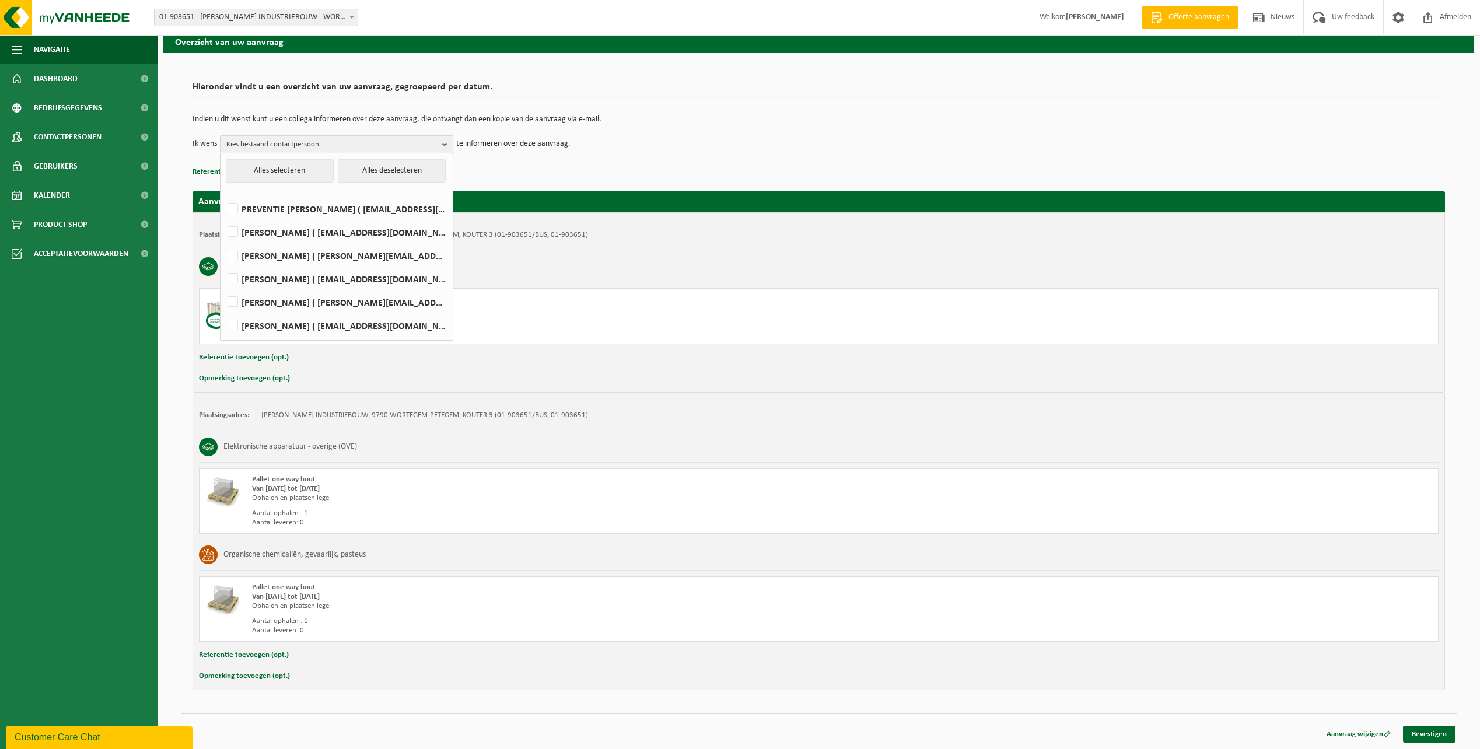
click at [448, 141] on b "button" at bounding box center [447, 144] width 10 height 17
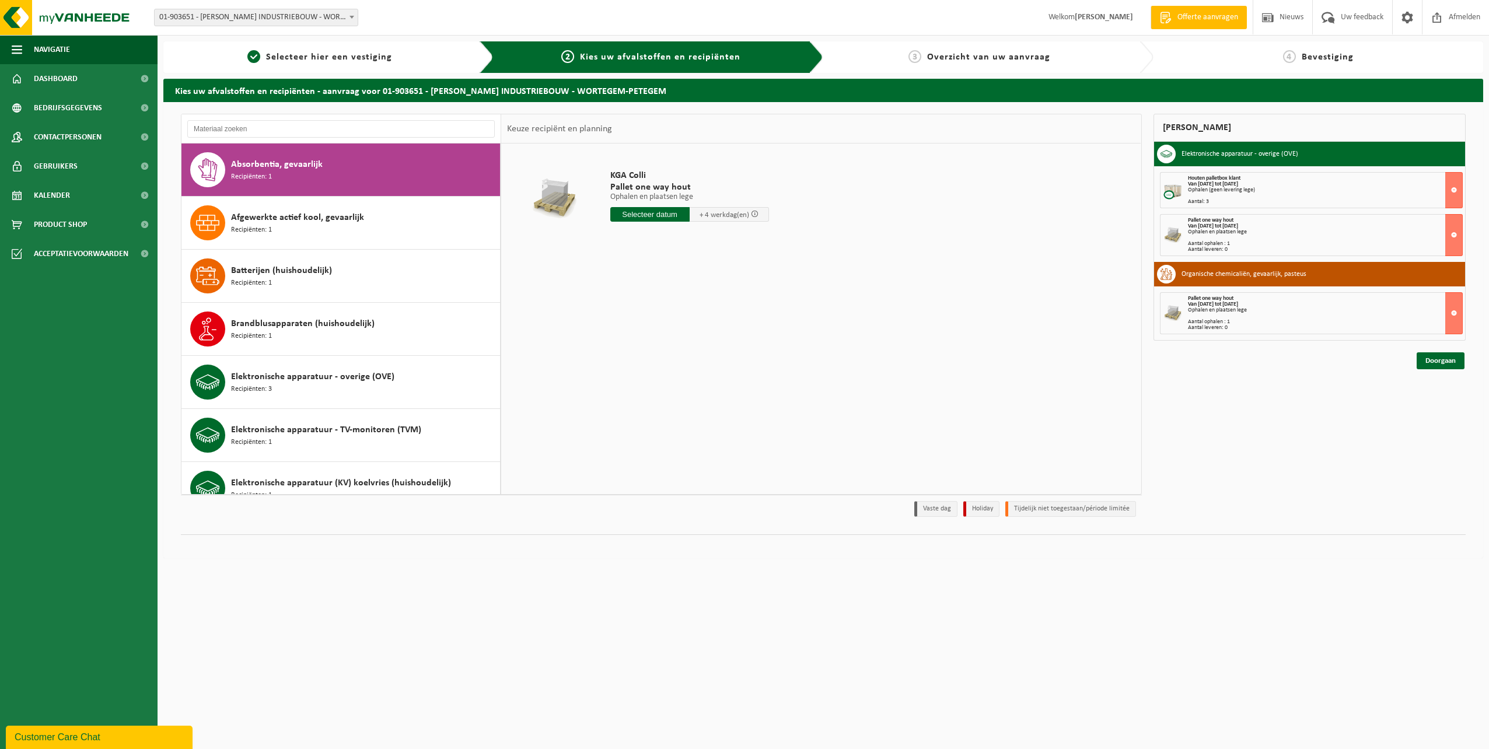
click at [1335, 192] on div "Ophalen (geen levering lege)" at bounding box center [1325, 190] width 275 height 6
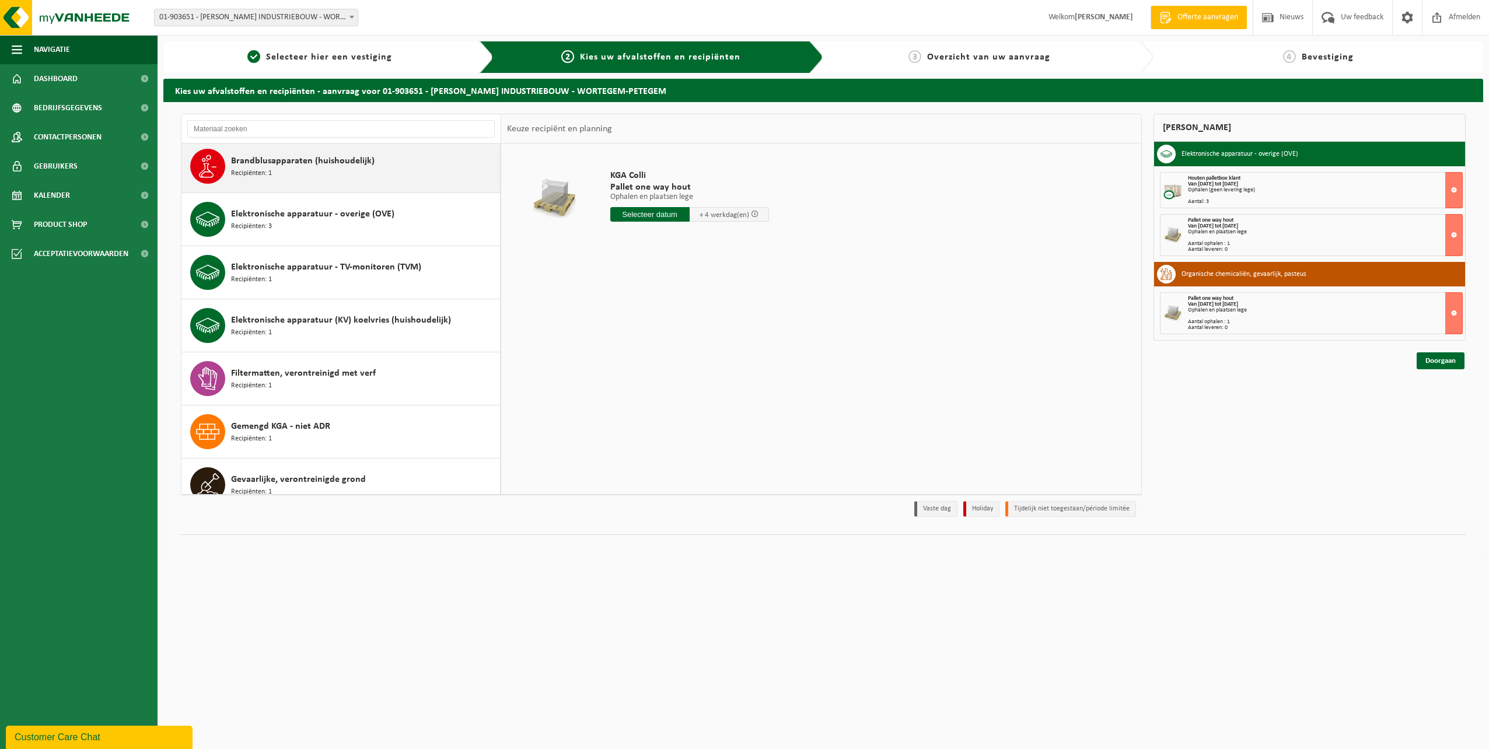
scroll to position [175, 0]
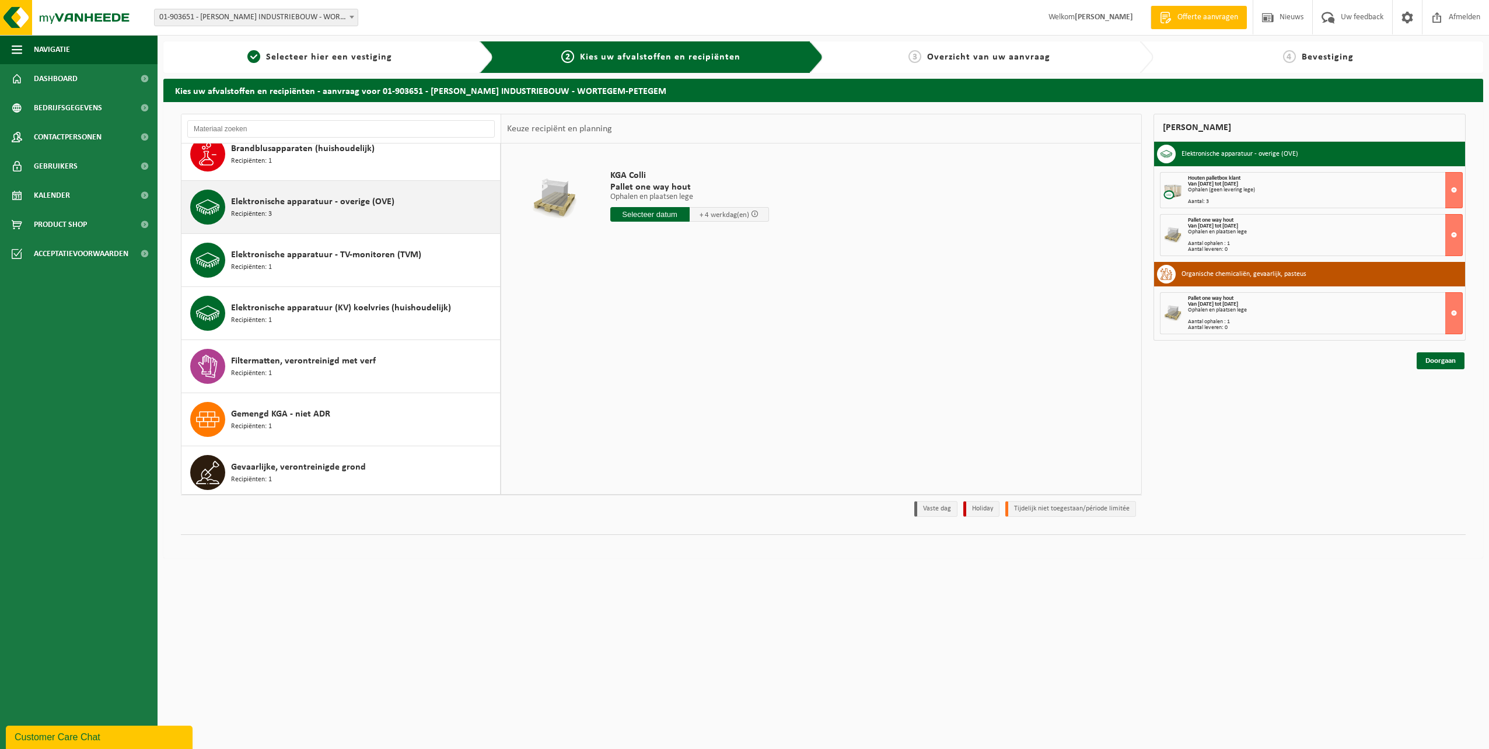
click at [316, 202] on span "Elektronische apparatuur - overige (OVE)" at bounding box center [312, 202] width 163 height 14
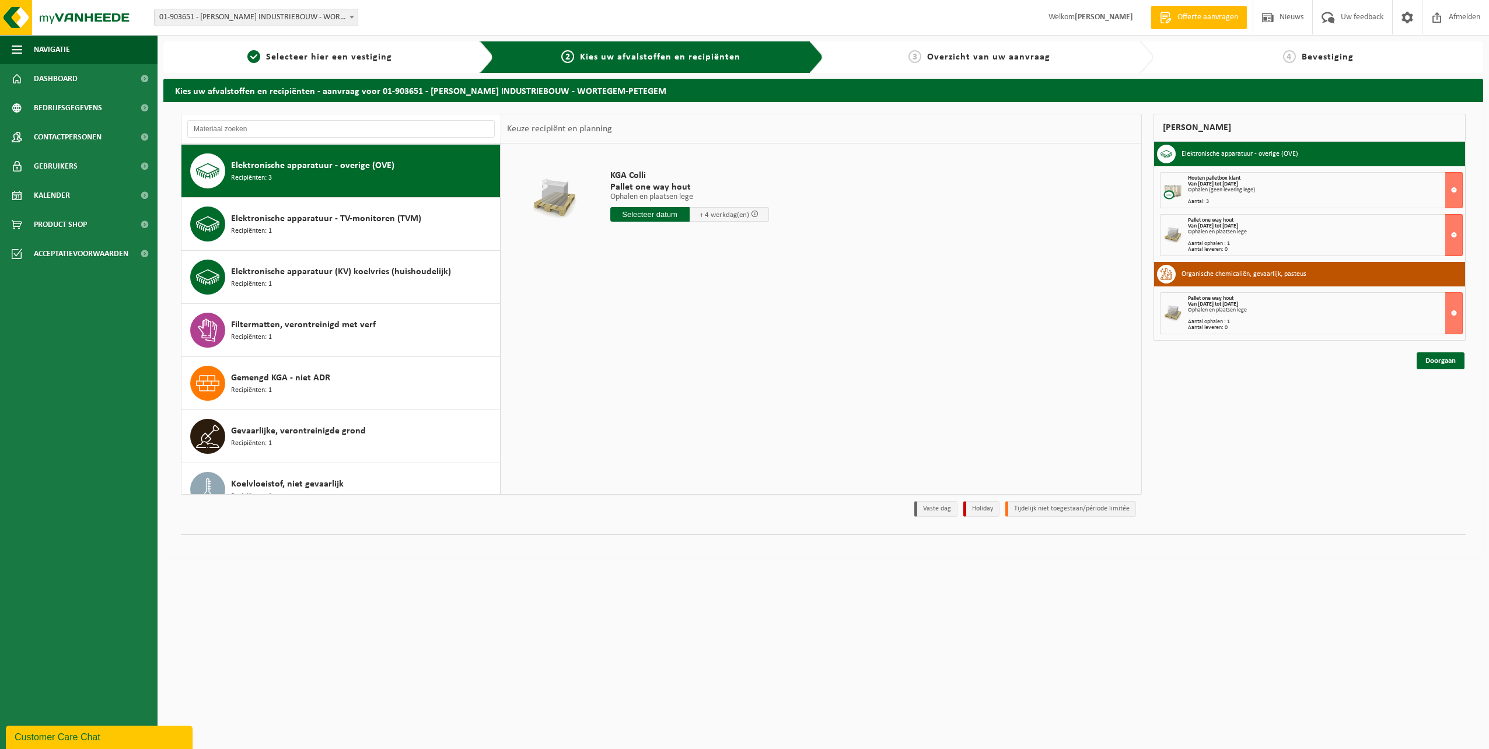
scroll to position [212, 0]
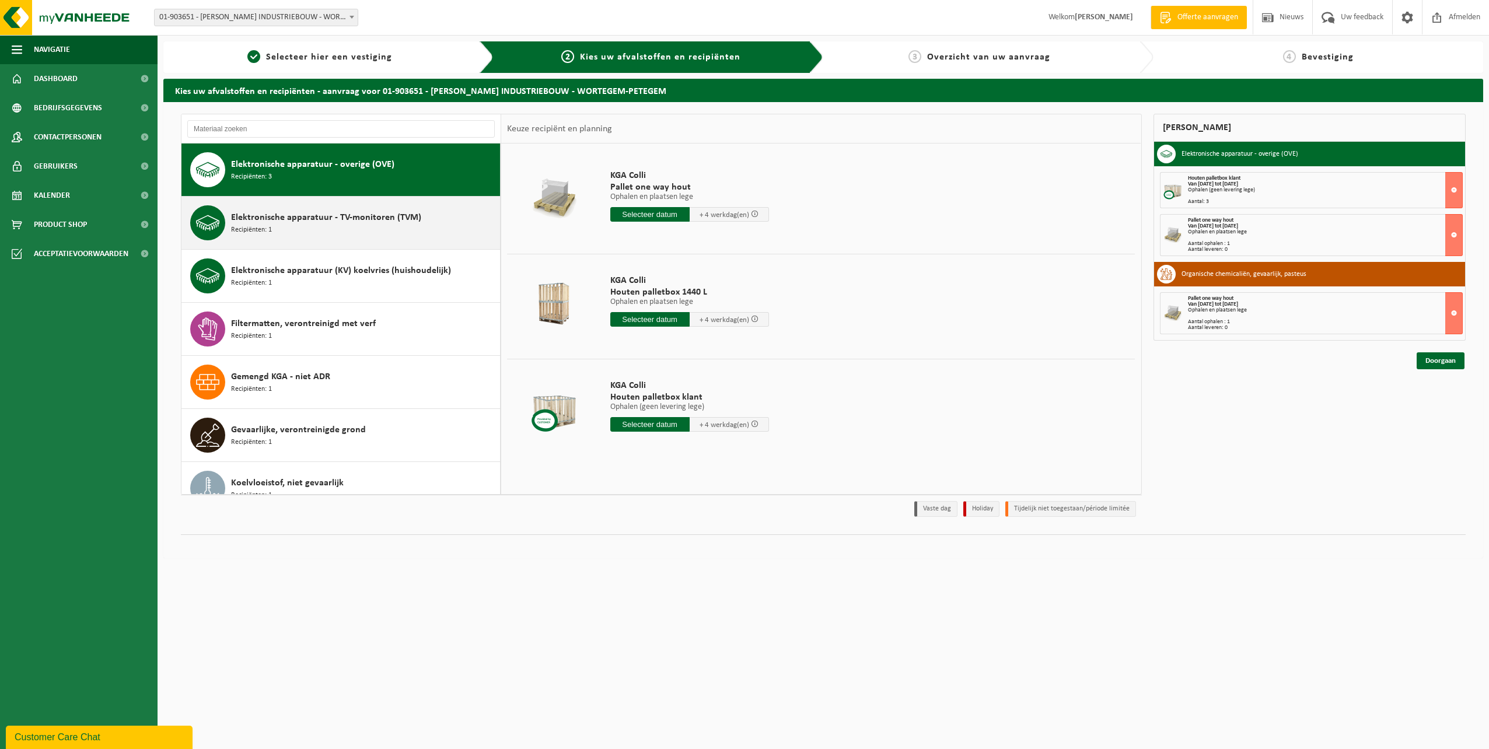
click at [284, 227] on div "Elektronische apparatuur - TV-monitoren (TVM) Recipiënten: 1" at bounding box center [364, 222] width 266 height 35
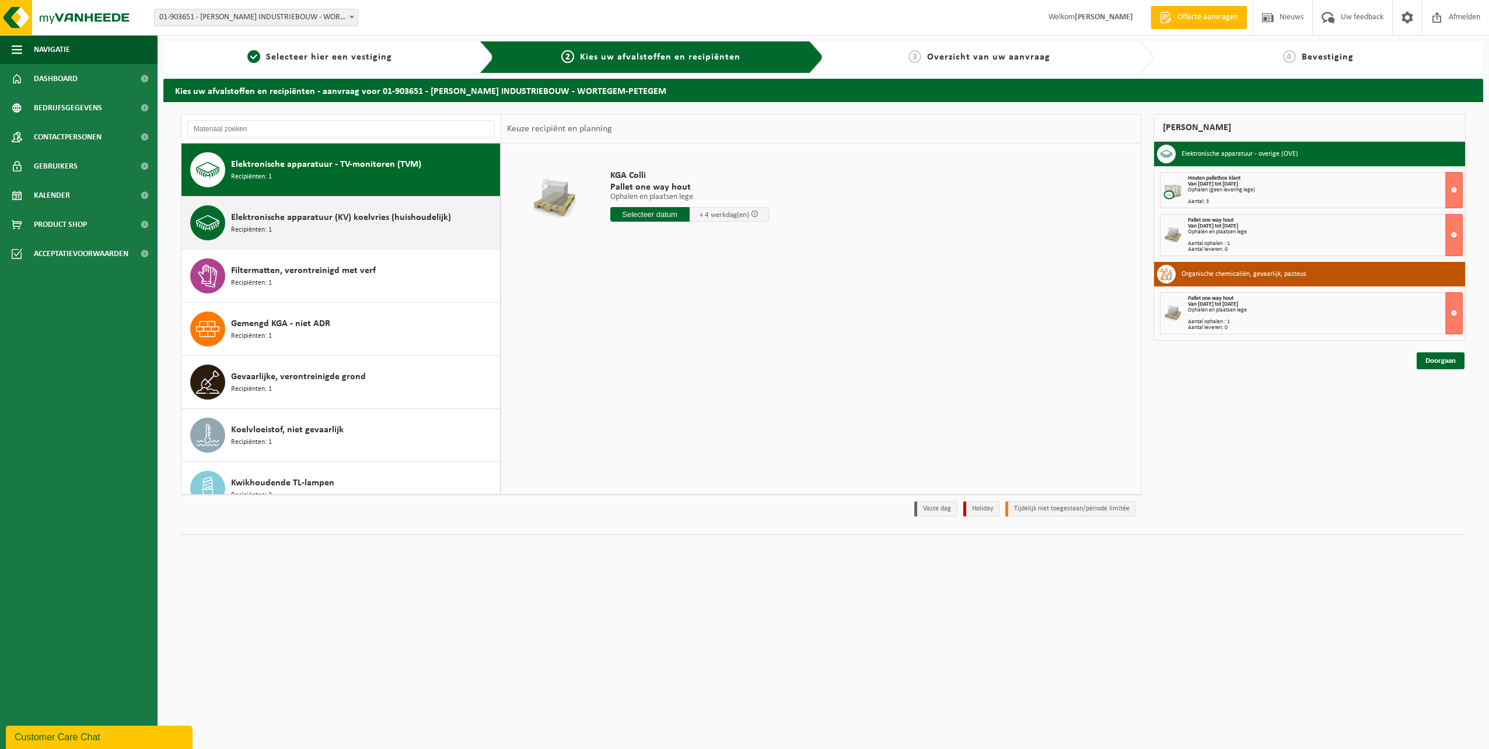
click at [292, 216] on span "Elektronische apparatuur (KV) koelvries (huishoudelijk)" at bounding box center [341, 218] width 220 height 14
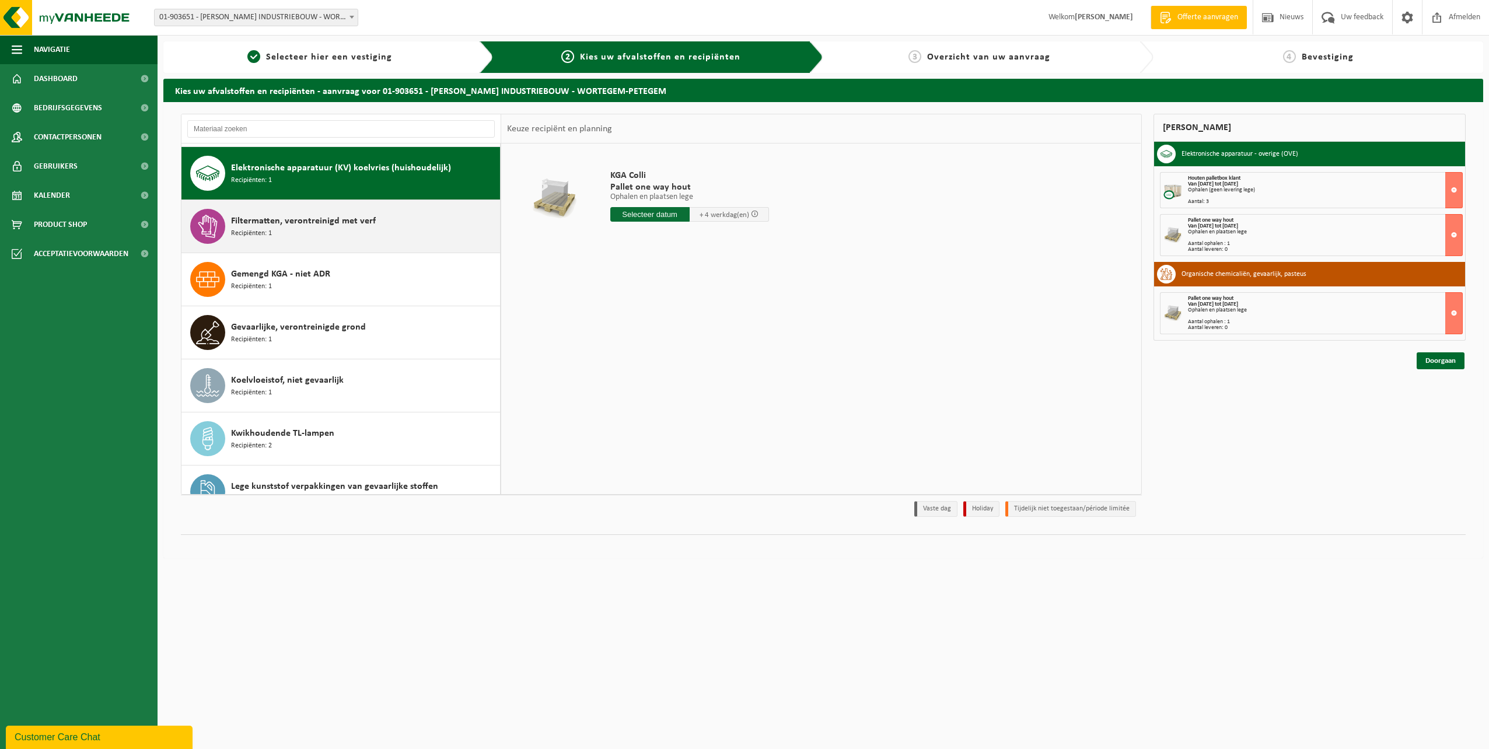
scroll to position [318, 0]
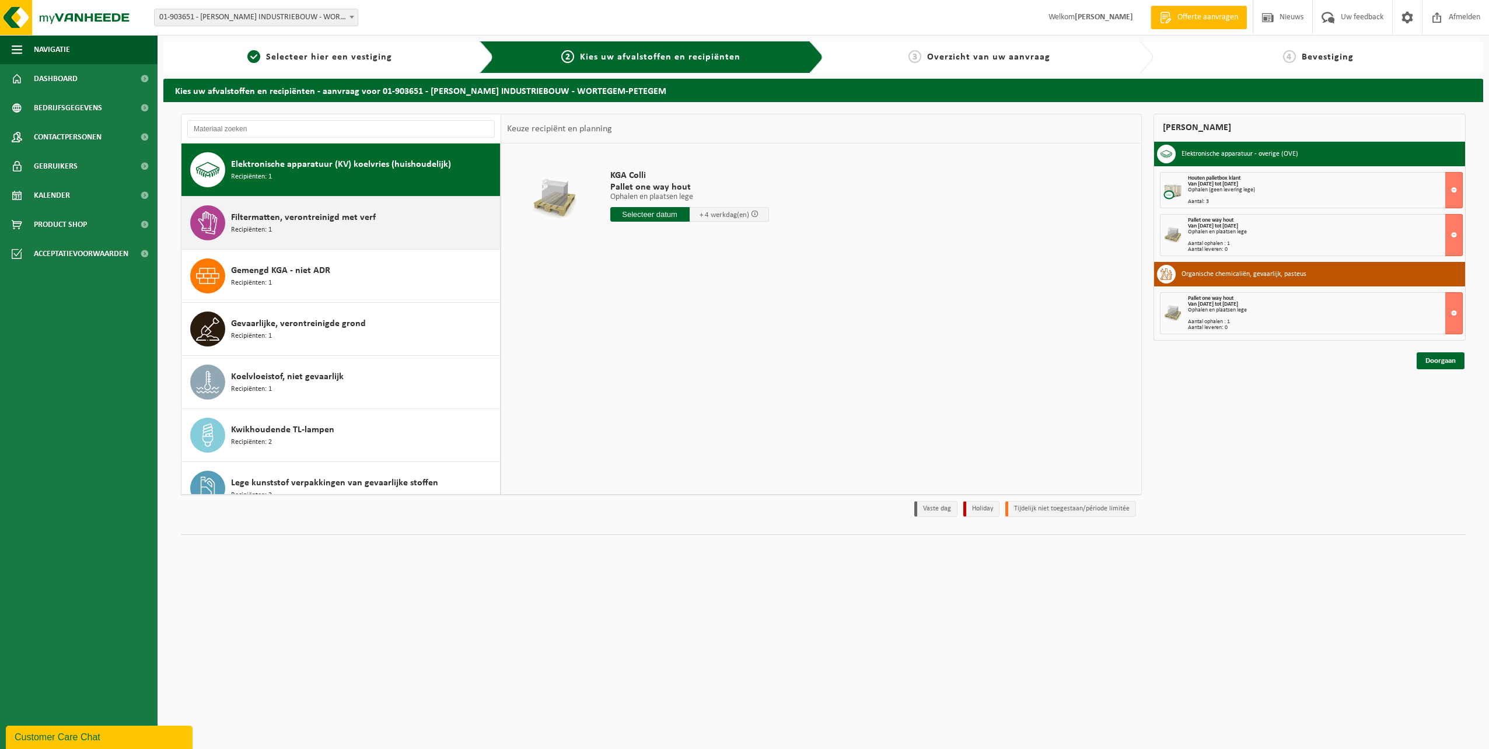
click at [304, 218] on span "Filtermatten, verontreinigd met verf" at bounding box center [303, 218] width 145 height 14
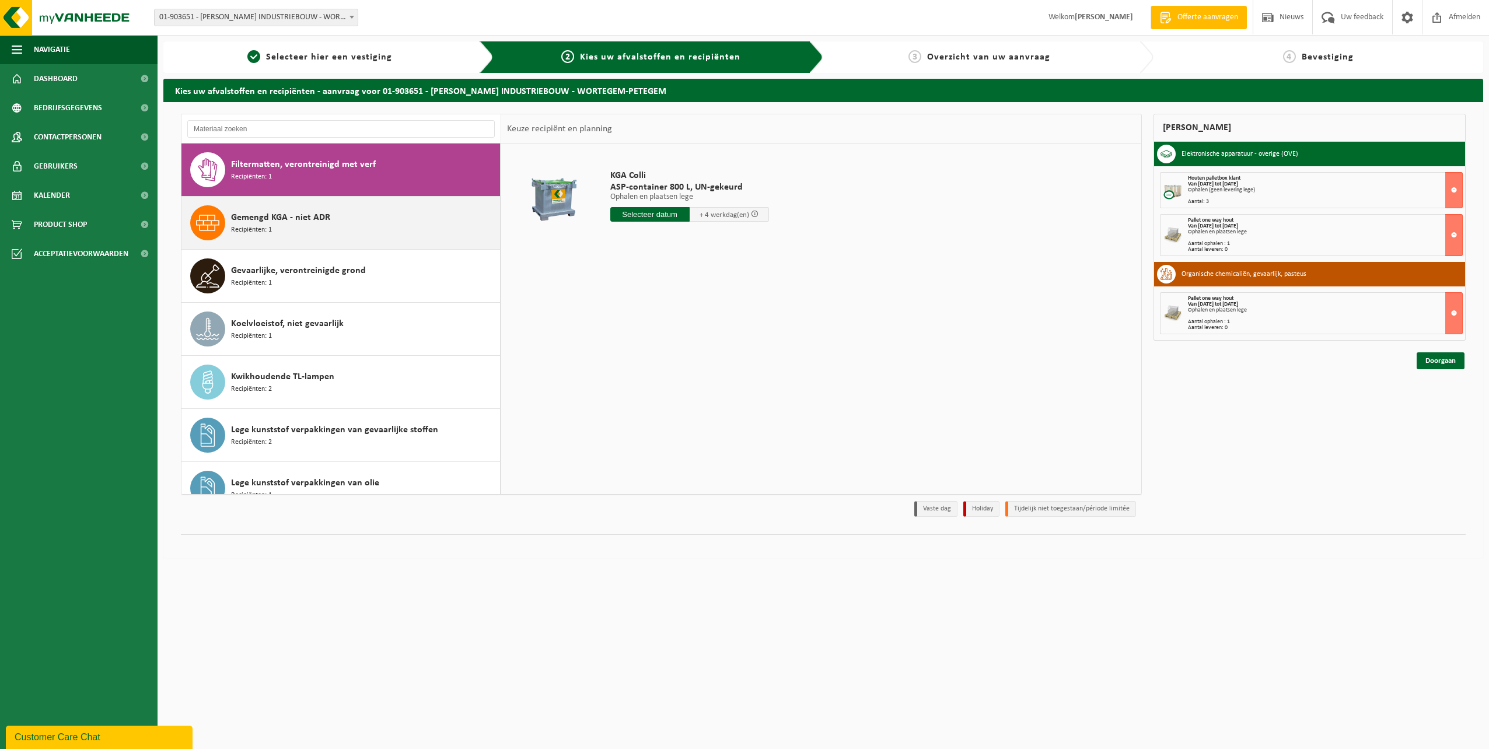
click at [307, 225] on div "Gemengd KGA - niet ADR Recipiënten: 1" at bounding box center [364, 222] width 266 height 35
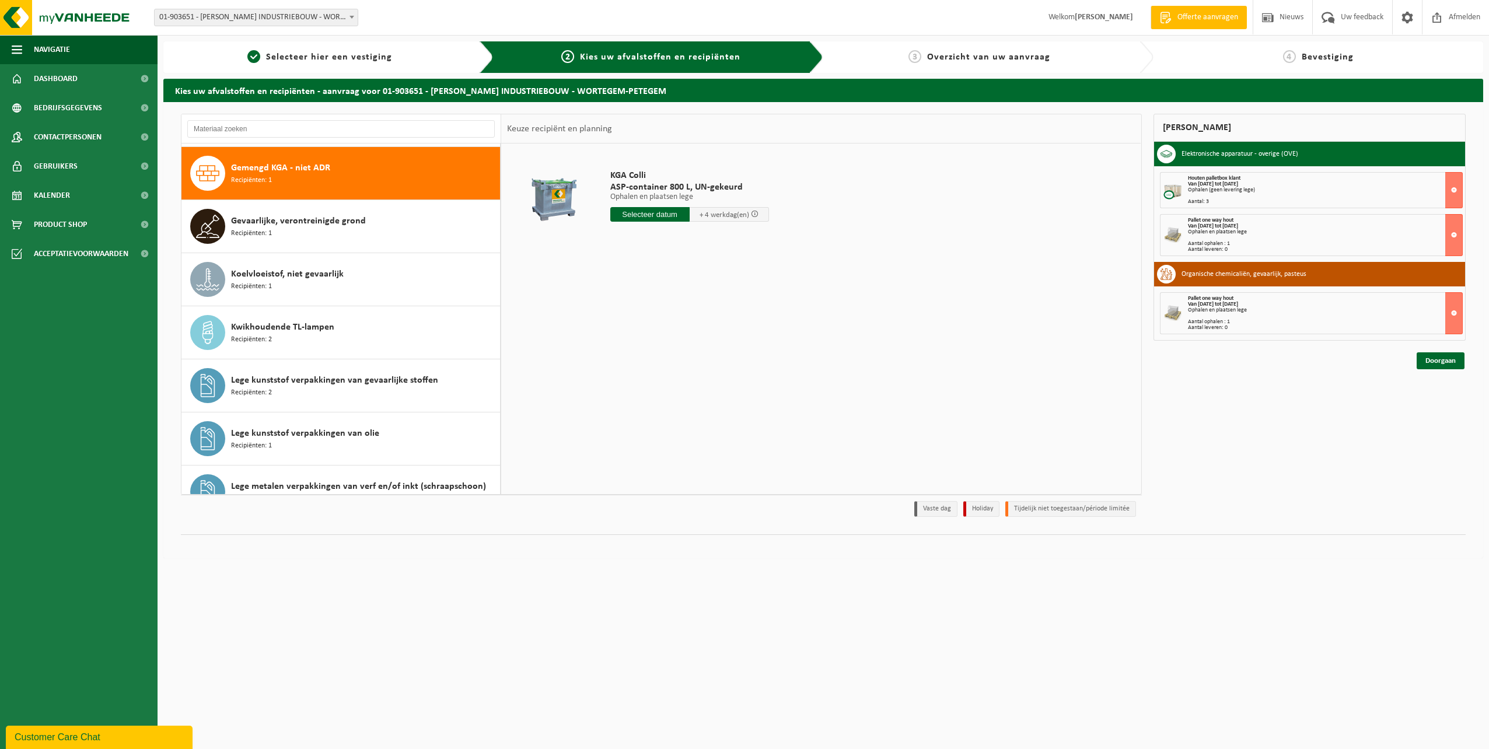
scroll to position [425, 0]
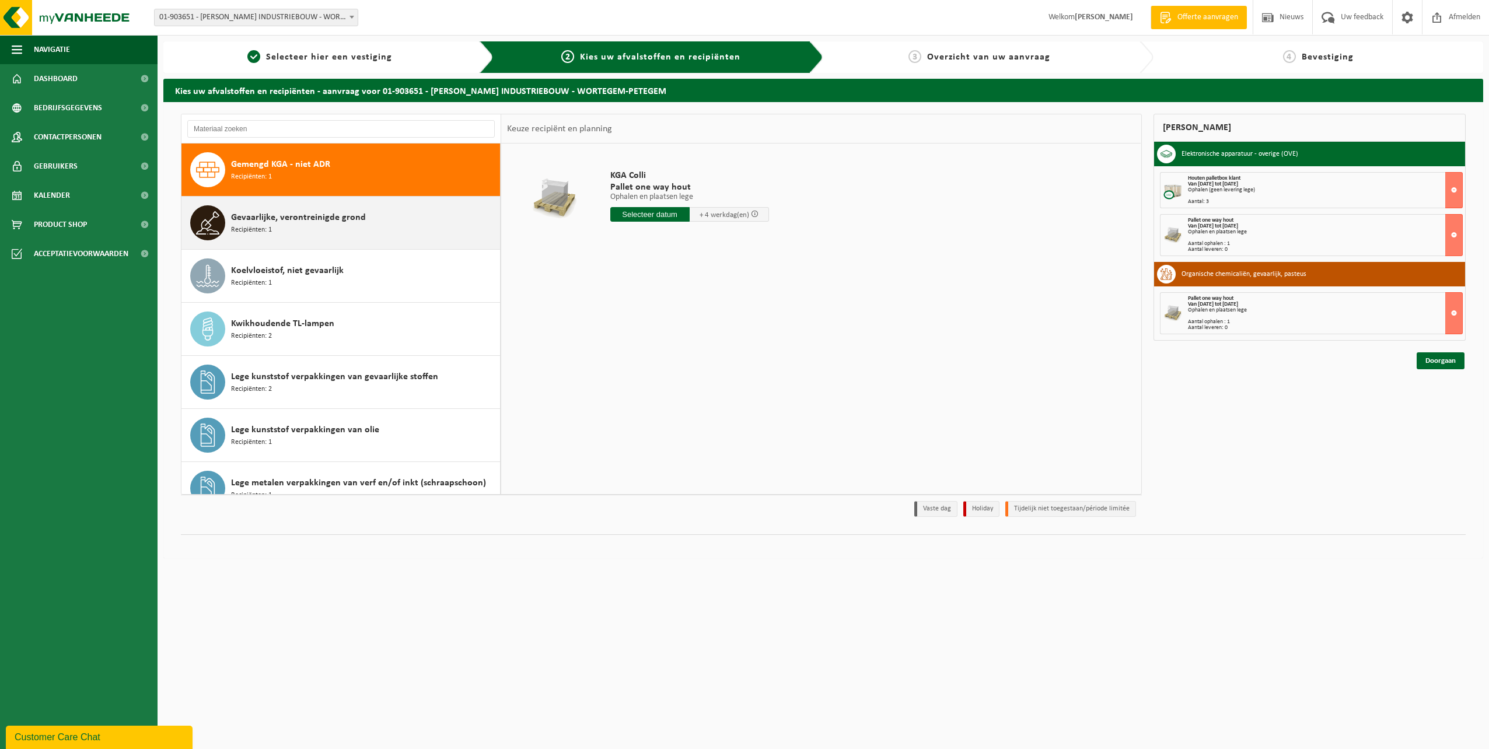
click at [311, 236] on div "Gevaarlijke, verontreinigde grond Recipiënten: 1" at bounding box center [364, 222] width 266 height 35
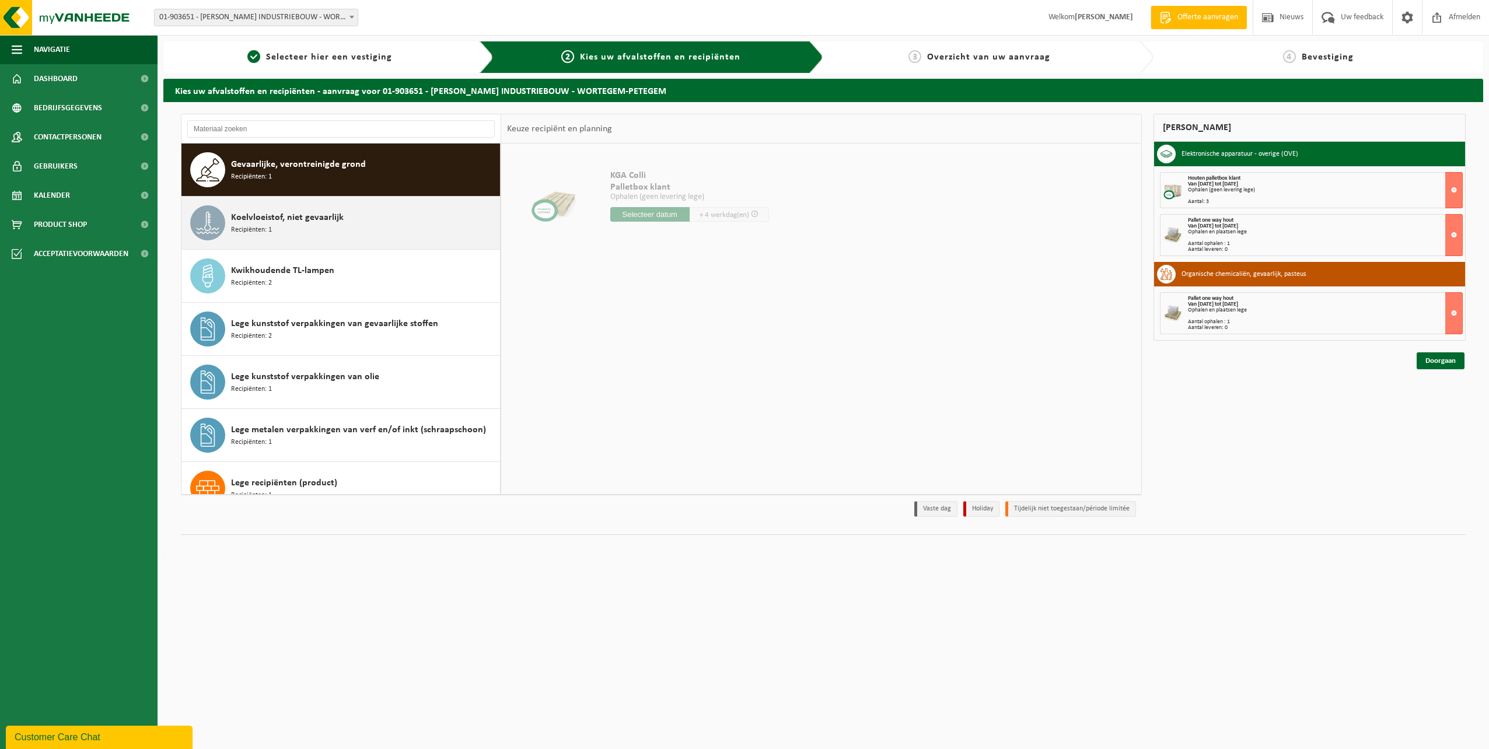
click at [307, 223] on span "Koelvloeistof, niet gevaarlijk" at bounding box center [287, 218] width 113 height 14
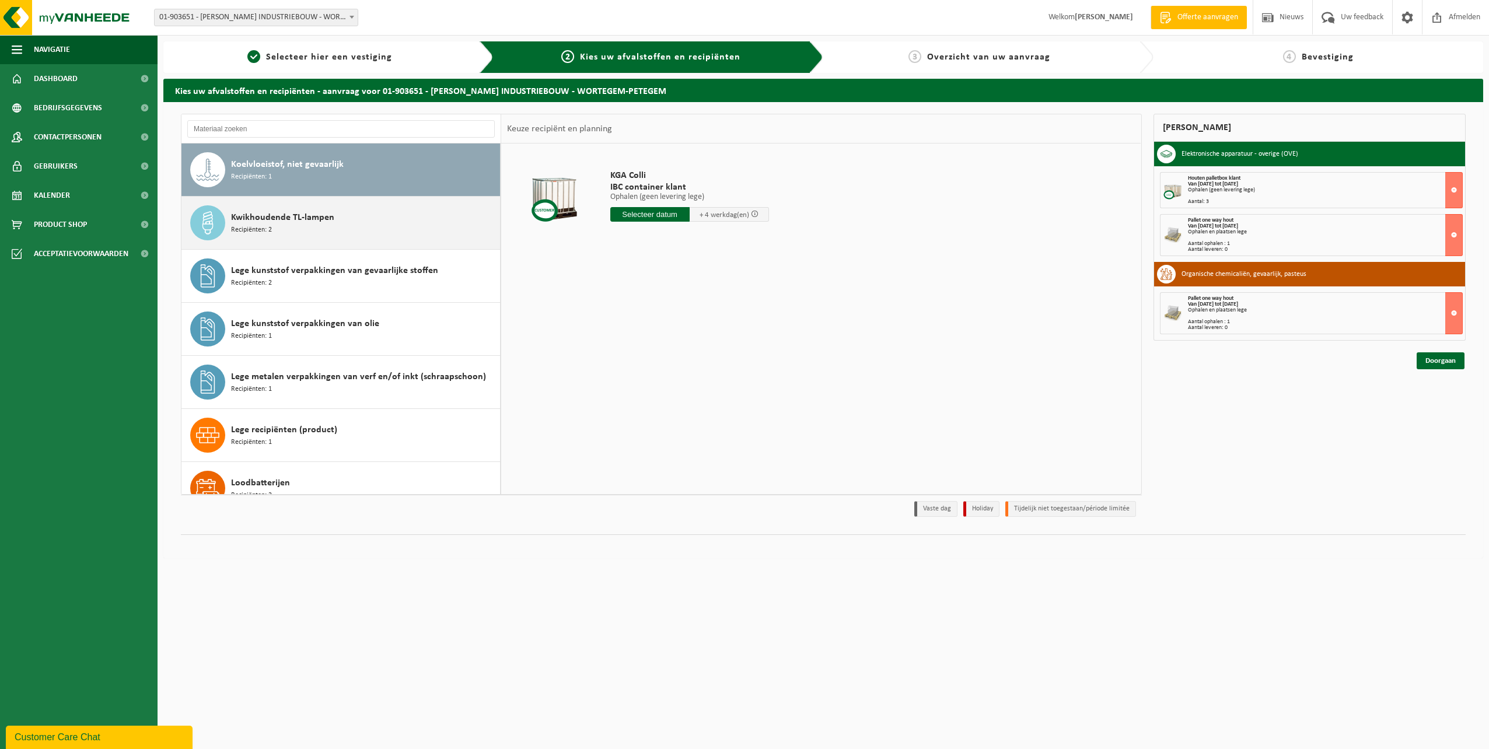
click at [307, 234] on div "Kwikhoudende TL-lampen Recipiënten: 2" at bounding box center [364, 222] width 266 height 35
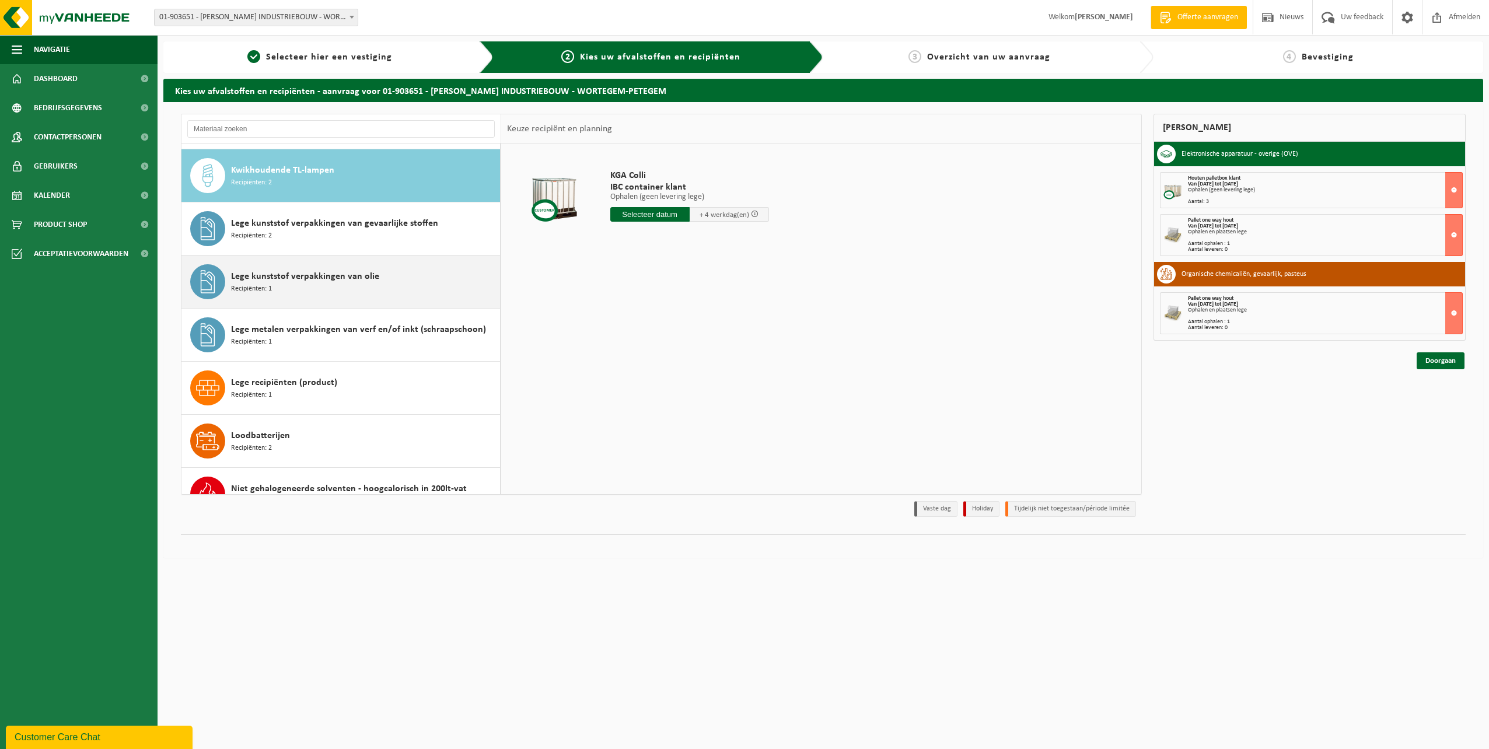
scroll to position [584, 0]
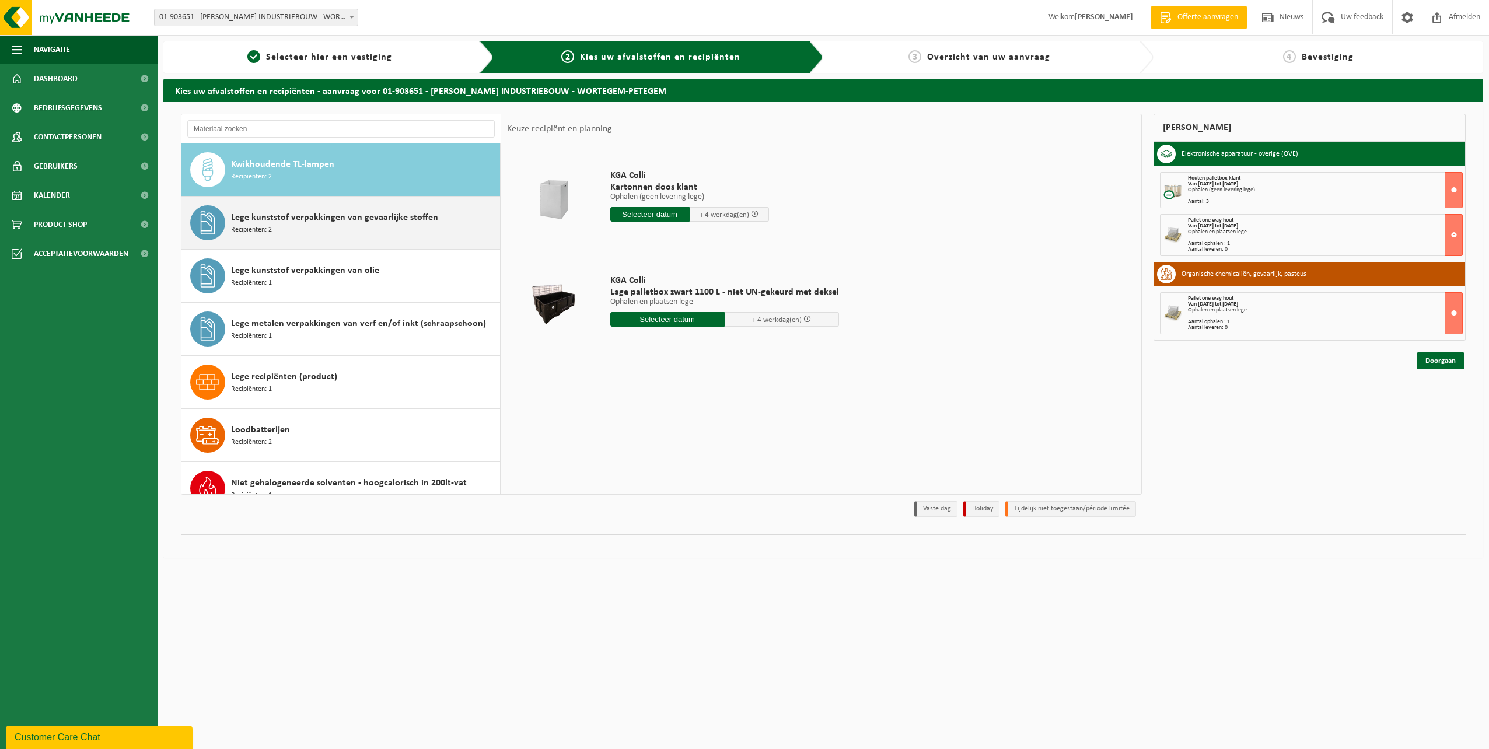
click at [368, 237] on div "Lege kunststof verpakkingen van gevaarlijke stoffen Recipiënten: 2" at bounding box center [364, 222] width 266 height 35
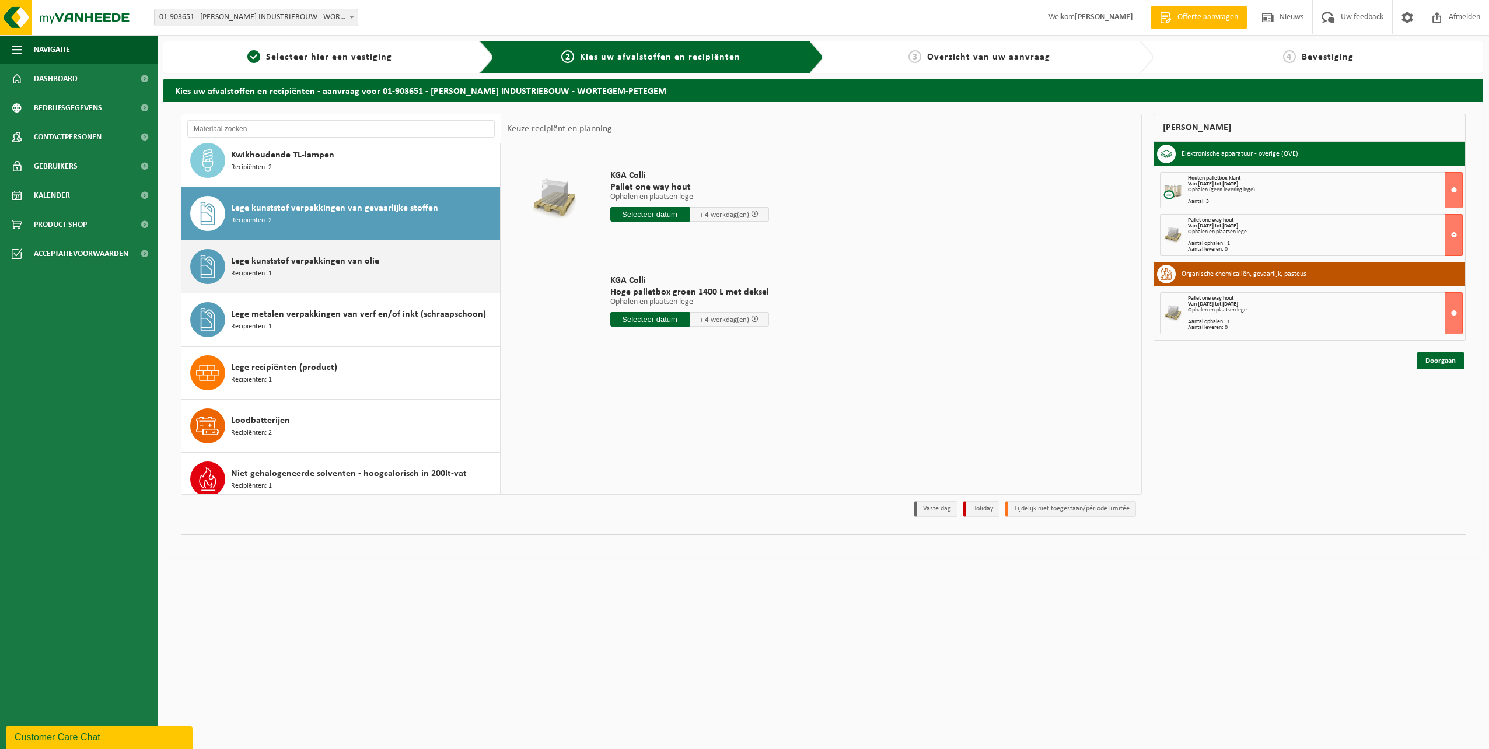
scroll to position [520, 0]
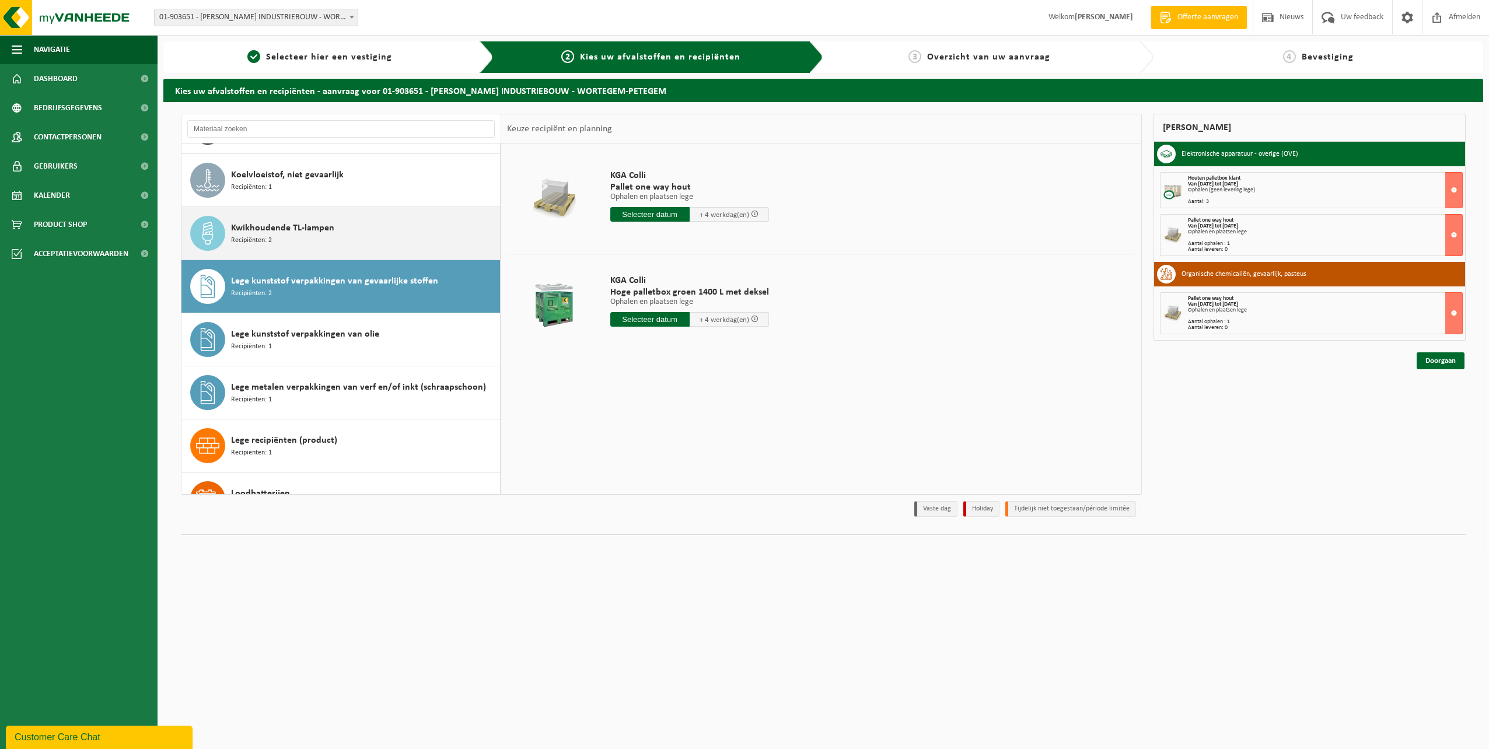
click at [335, 220] on div "Kwikhoudende TL-lampen Recipiënten: 2" at bounding box center [364, 233] width 266 height 35
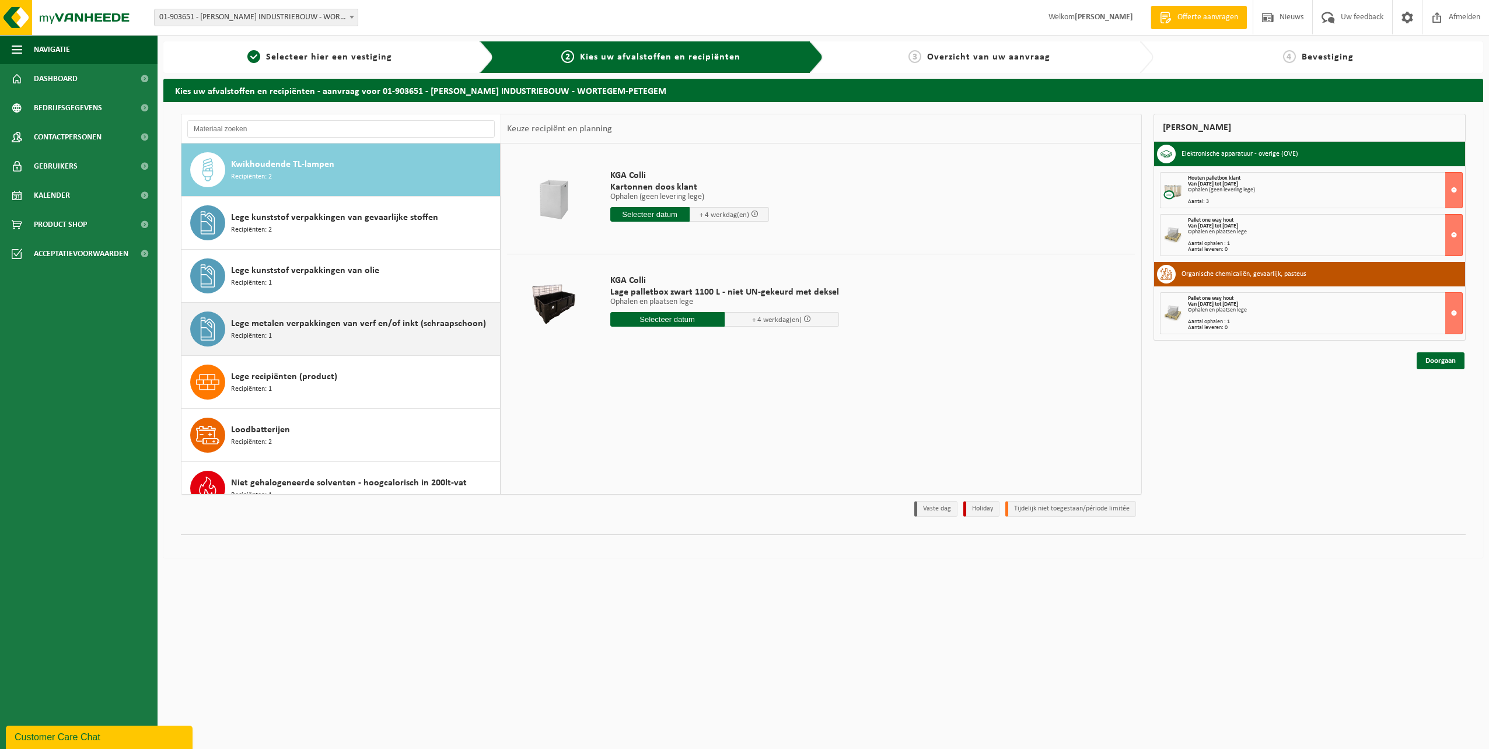
click at [342, 328] on span "Lege metalen verpakkingen van verf en/of inkt (schraapschoon)" at bounding box center [358, 324] width 255 height 14
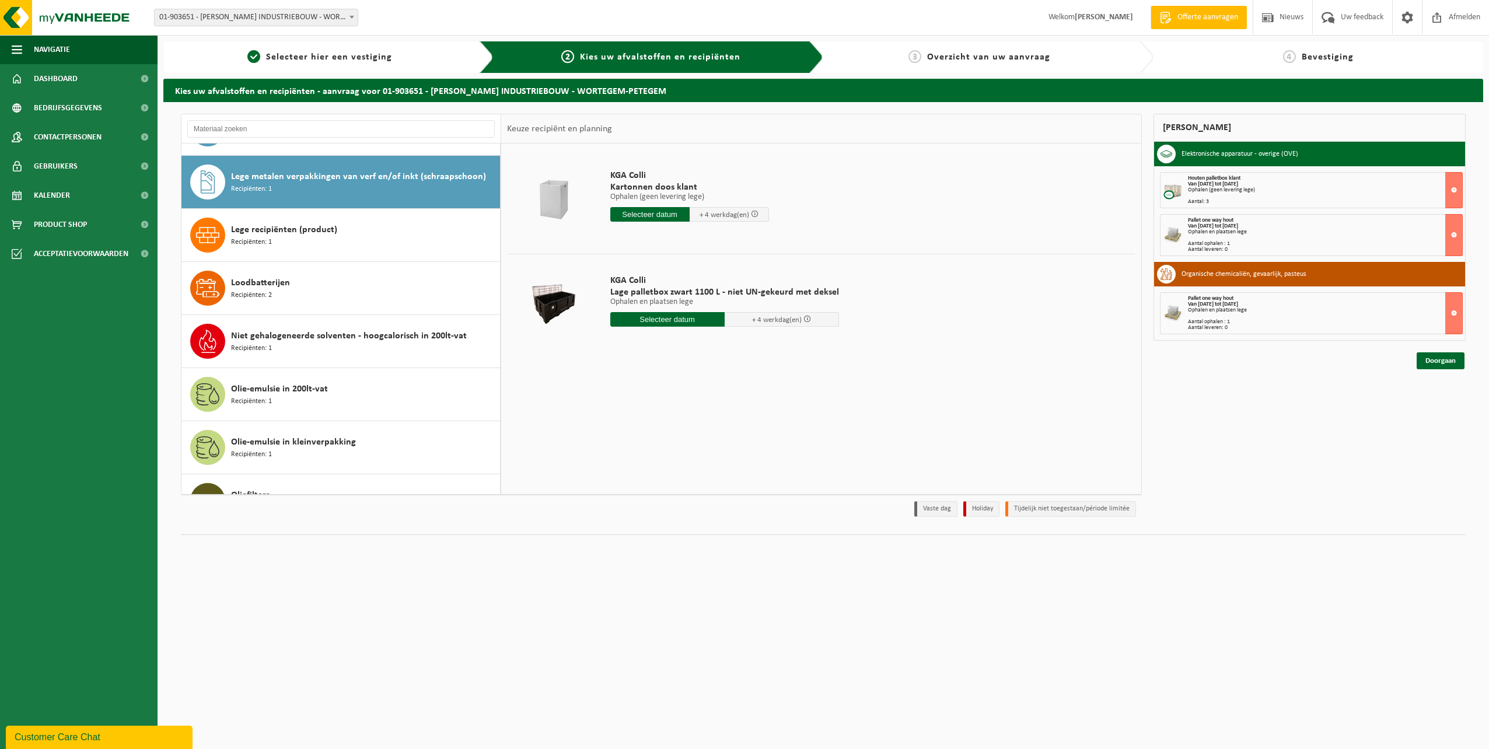
scroll to position [743, 0]
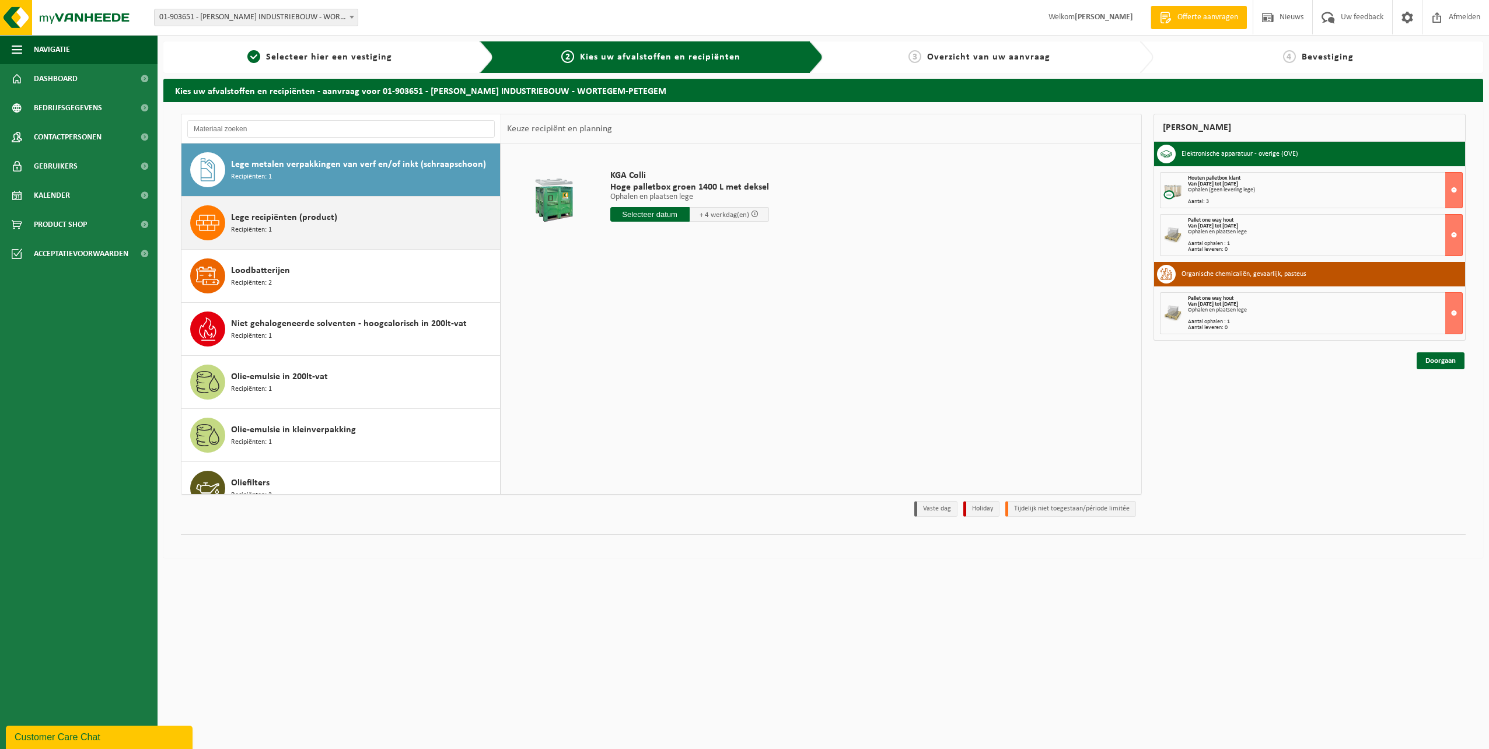
click at [331, 232] on div "Lege recipiënten (product) Recipiënten: 1" at bounding box center [364, 222] width 266 height 35
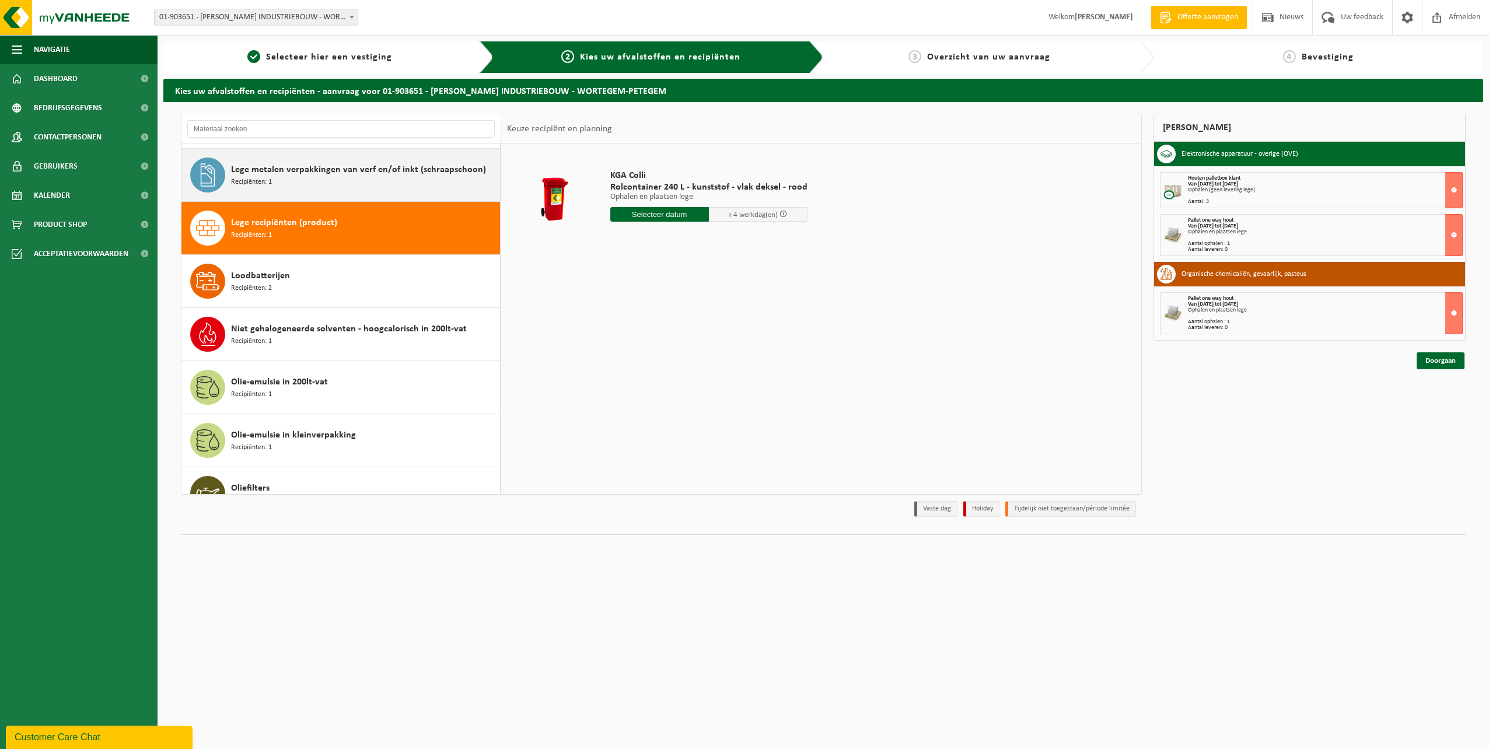
click at [328, 181] on div "Lege metalen verpakkingen van verf en/of inkt (schraapschoon) Recipiënten: 1" at bounding box center [364, 174] width 266 height 35
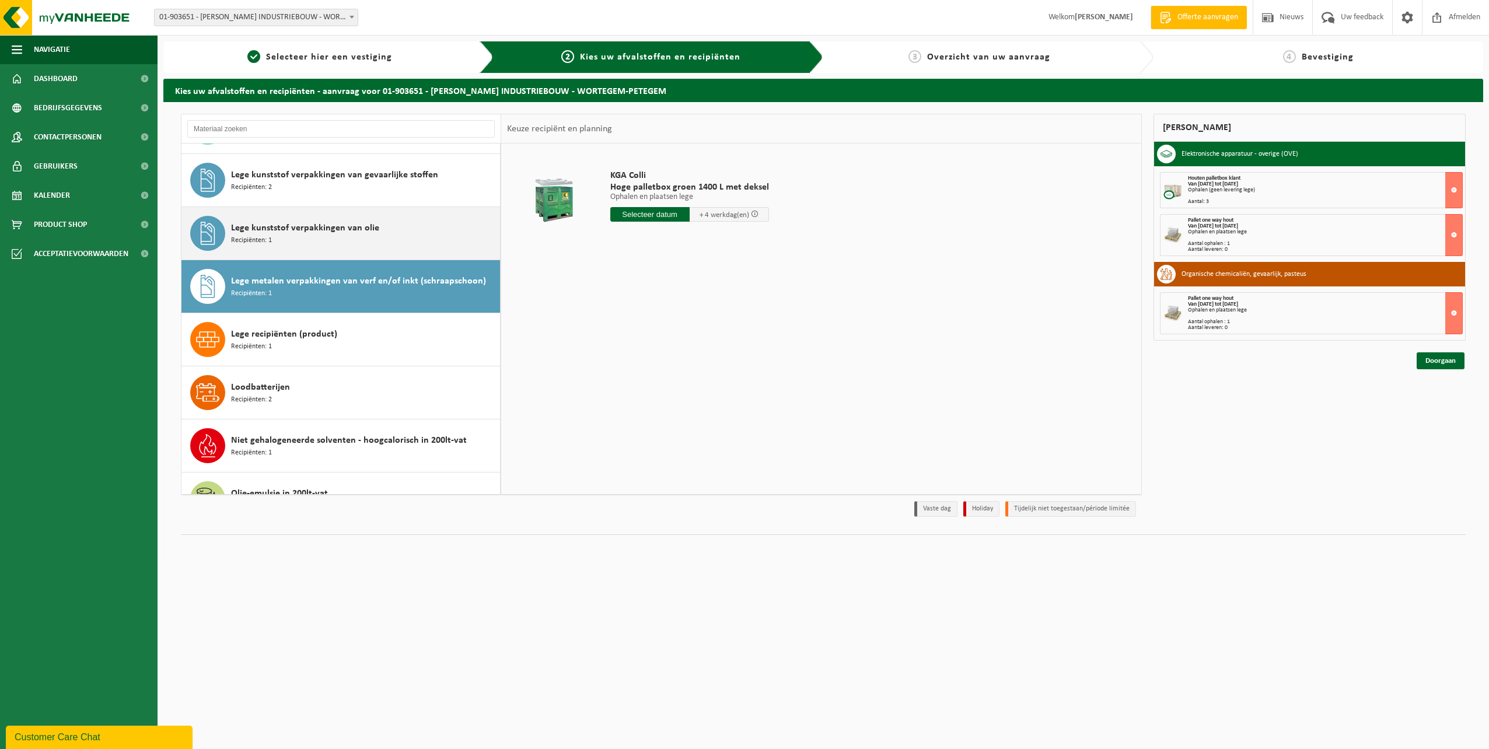
click at [325, 230] on span "Lege kunststof verpakkingen van olie" at bounding box center [305, 228] width 148 height 14
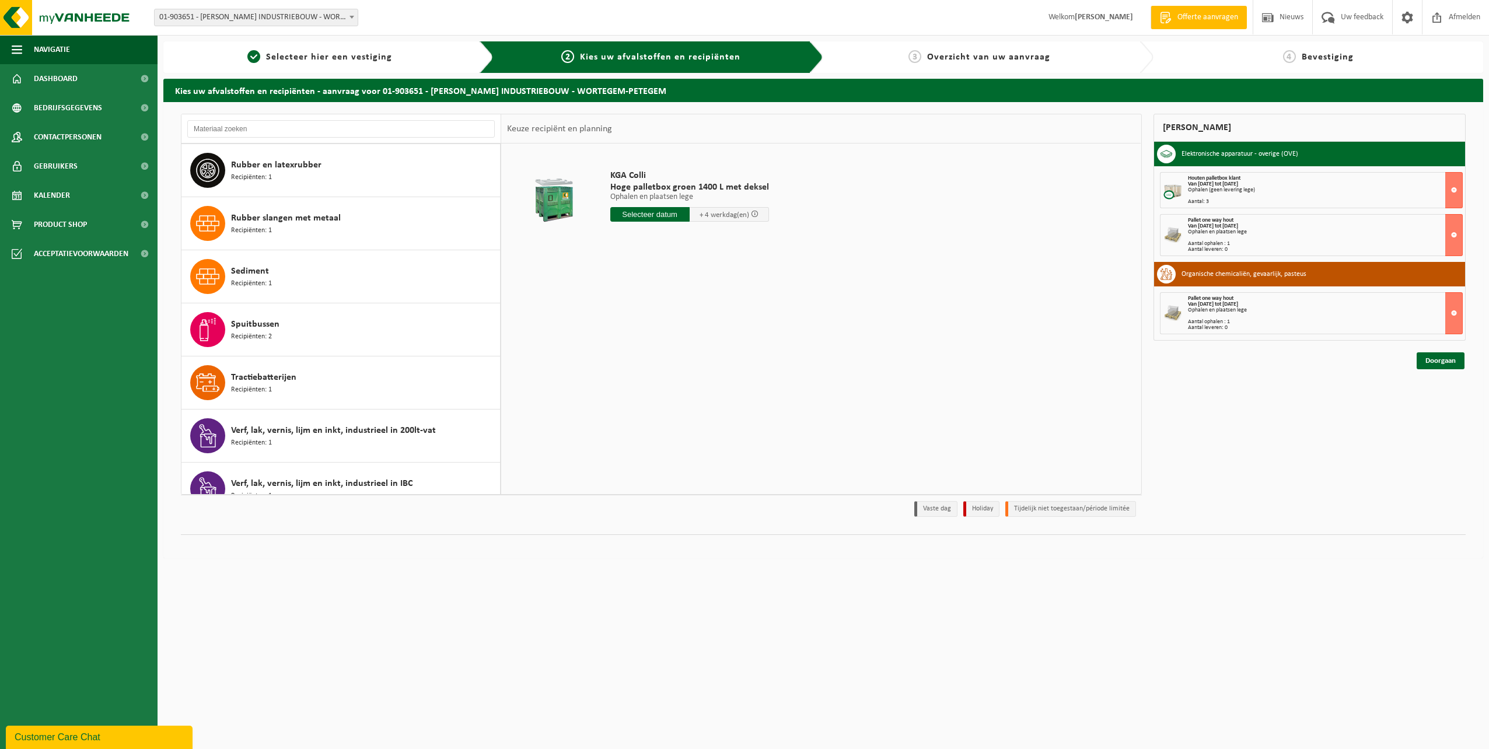
scroll to position [1507, 0]
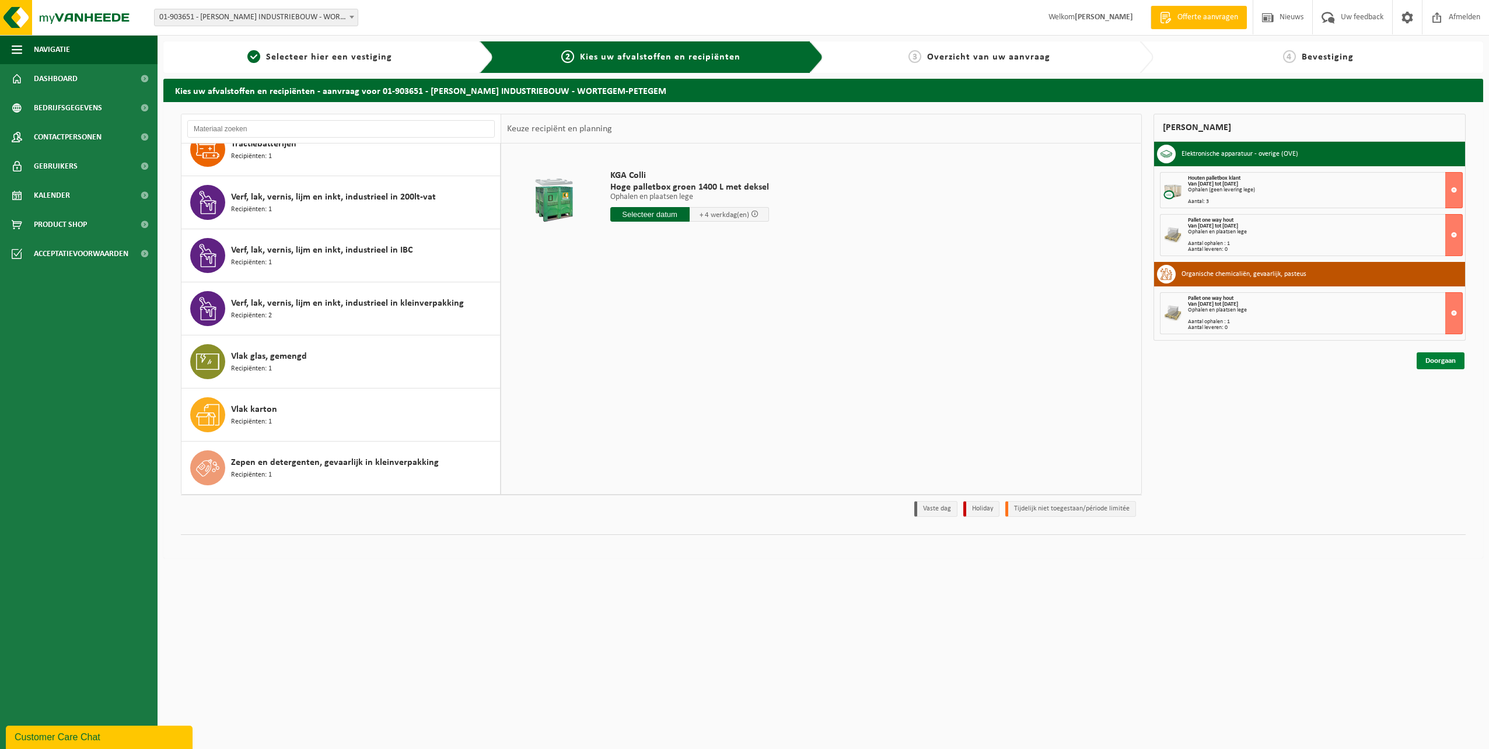
click at [1437, 357] on link "Doorgaan" at bounding box center [1440, 360] width 48 height 17
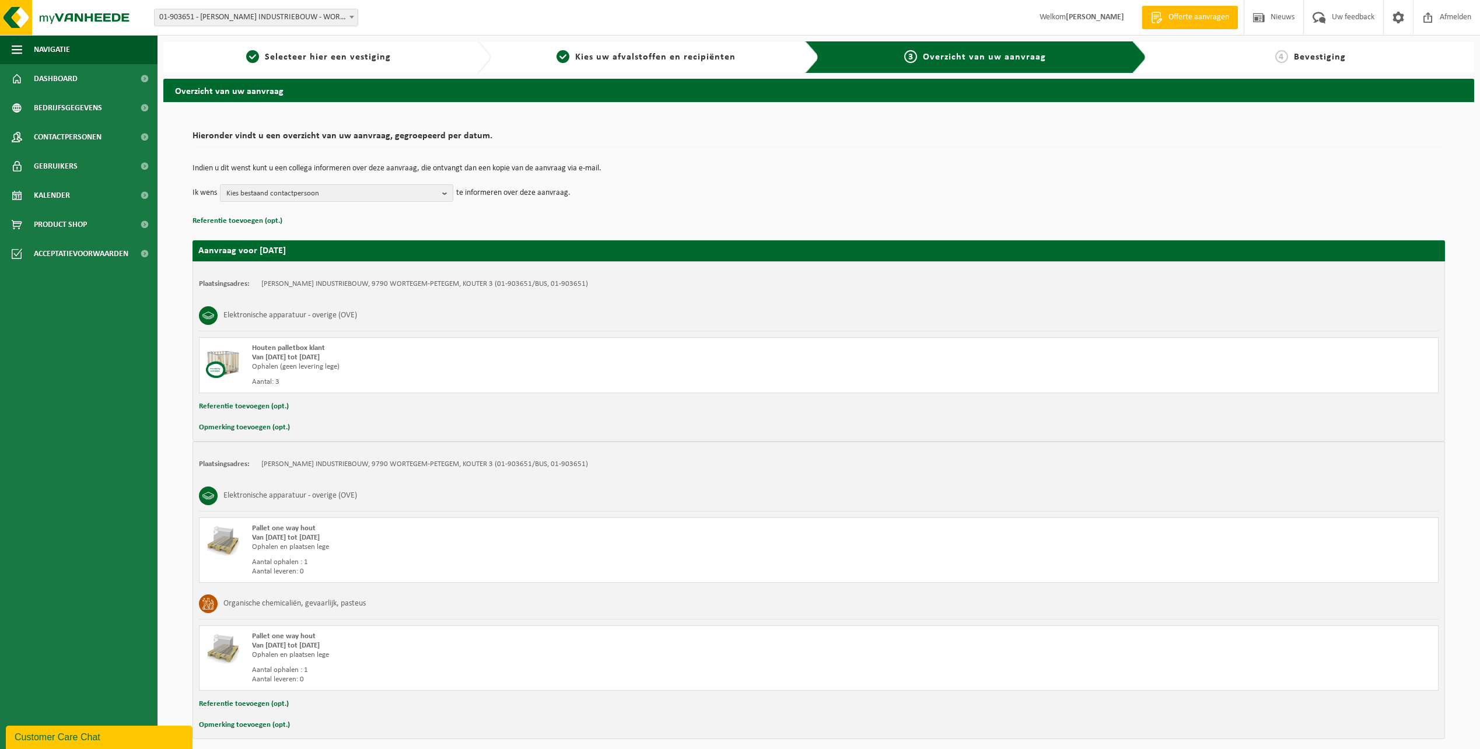
click at [246, 429] on button "Opmerking toevoegen (opt.)" at bounding box center [244, 427] width 91 height 15
click at [292, 428] on input "text" at bounding box center [841, 428] width 1171 height 17
type input "G"
type input "D"
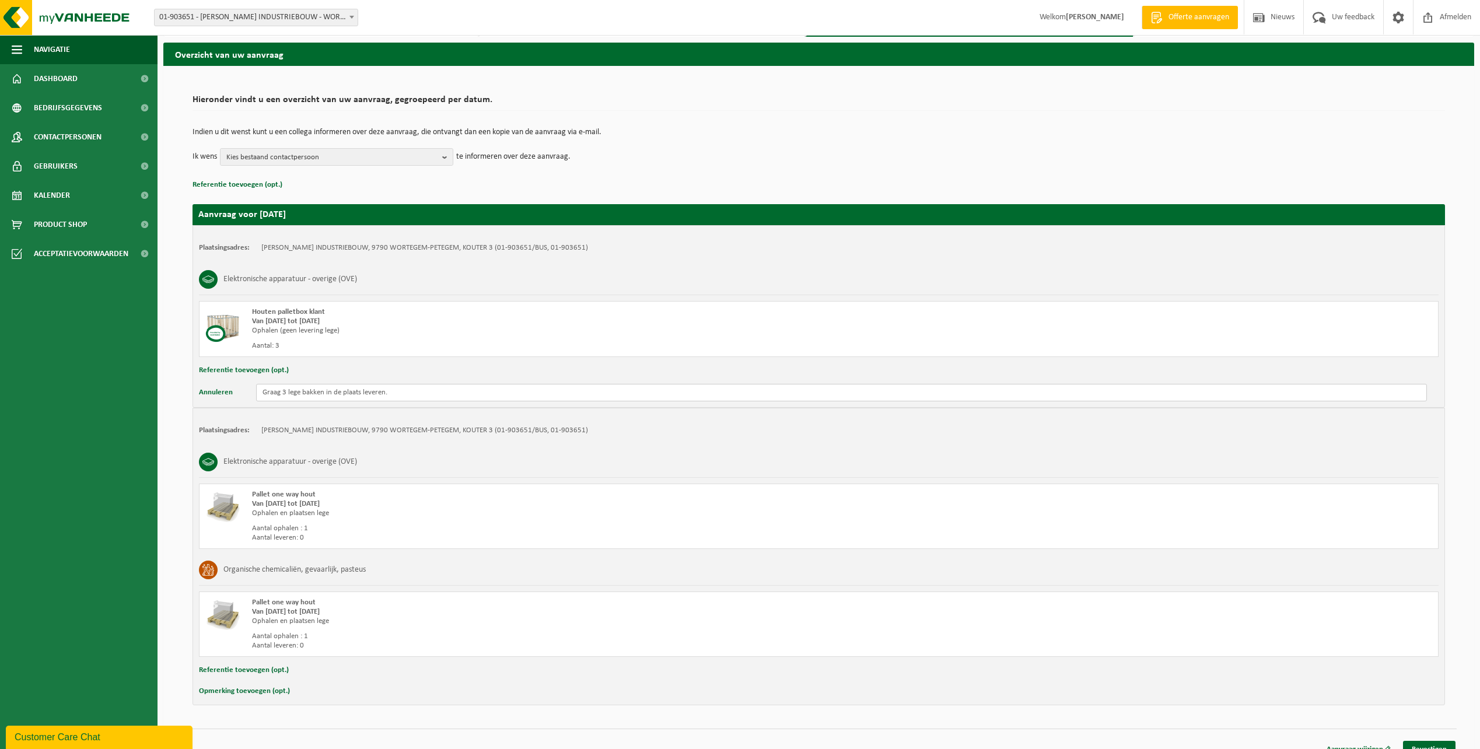
scroll to position [51, 0]
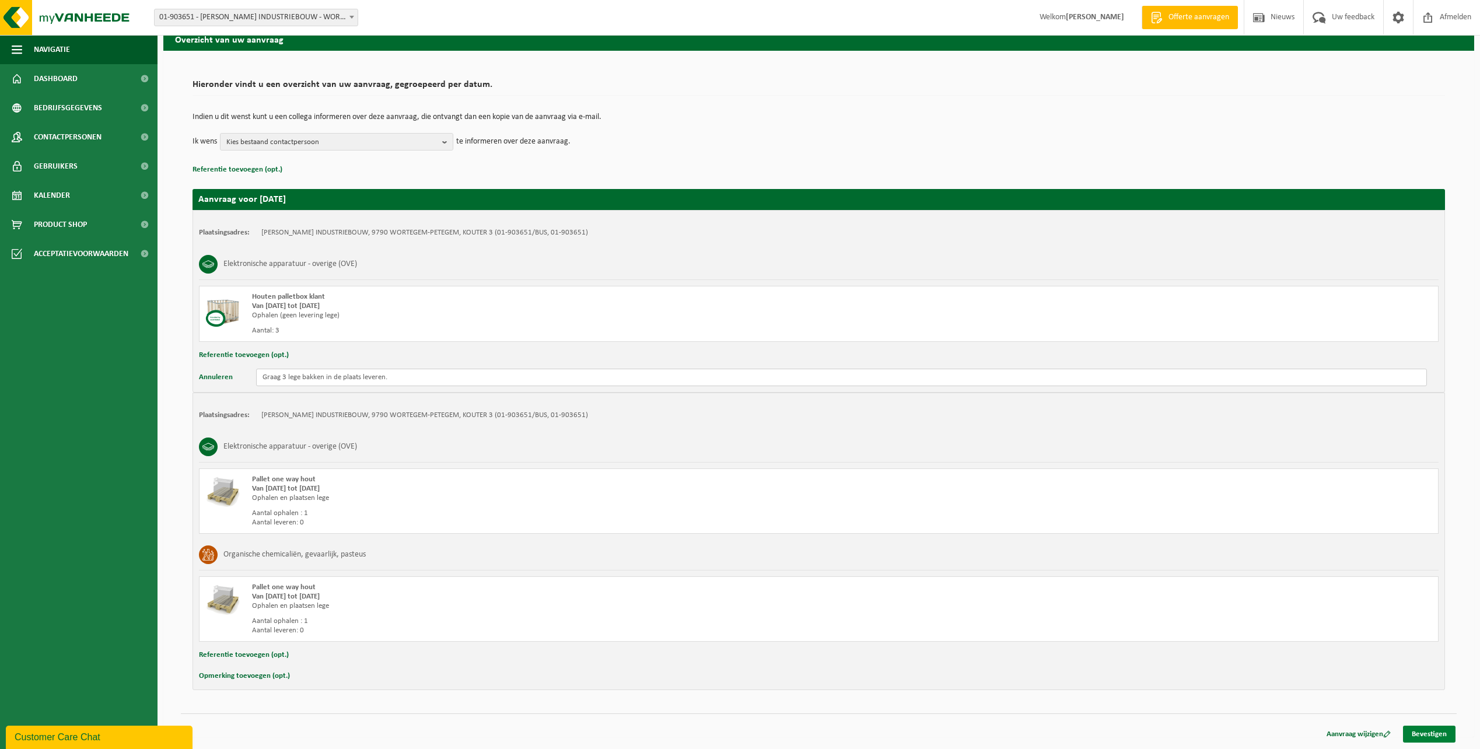
type input "Graag 3 lege bakken in de plaats leveren."
click at [1443, 737] on link "Bevestigen" at bounding box center [1429, 734] width 52 height 17
